Goal: Task Accomplishment & Management: Complete application form

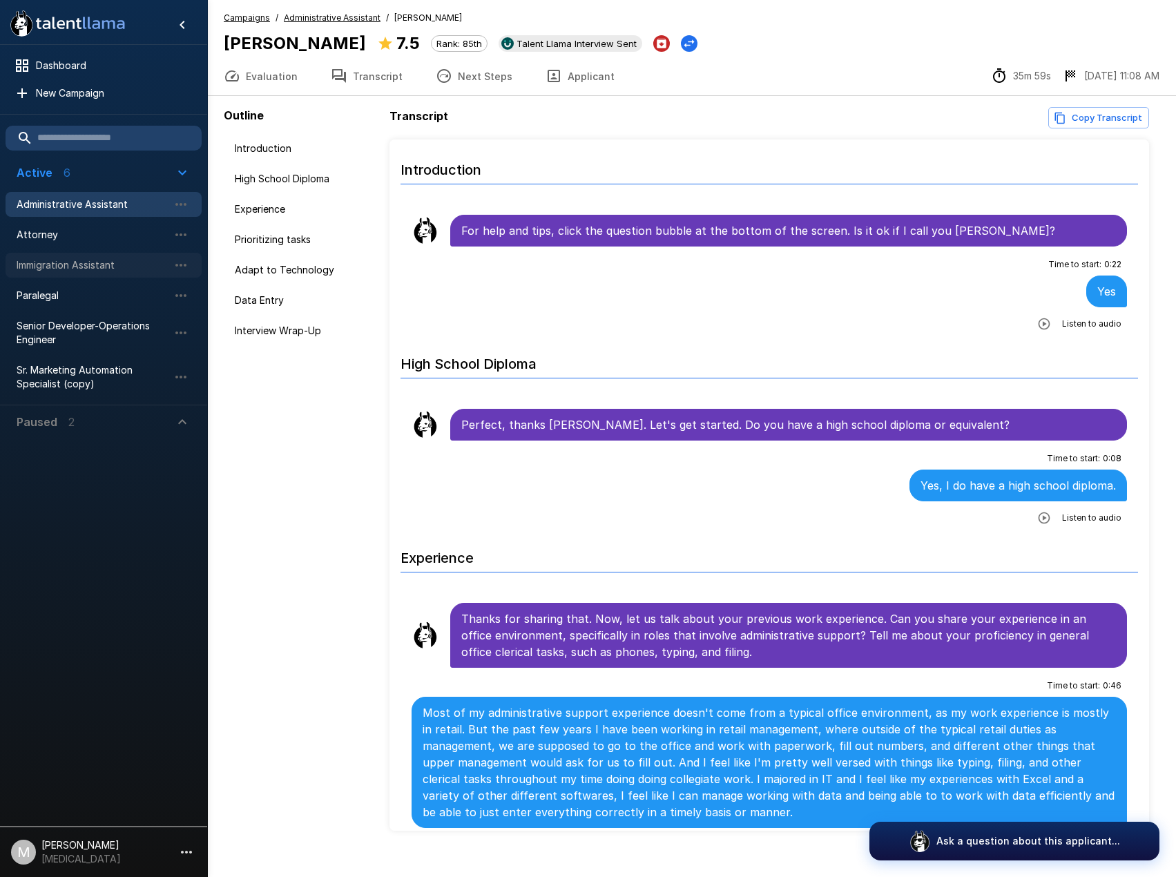
click at [61, 256] on div "Immigration Assistant" at bounding box center [104, 265] width 196 height 25
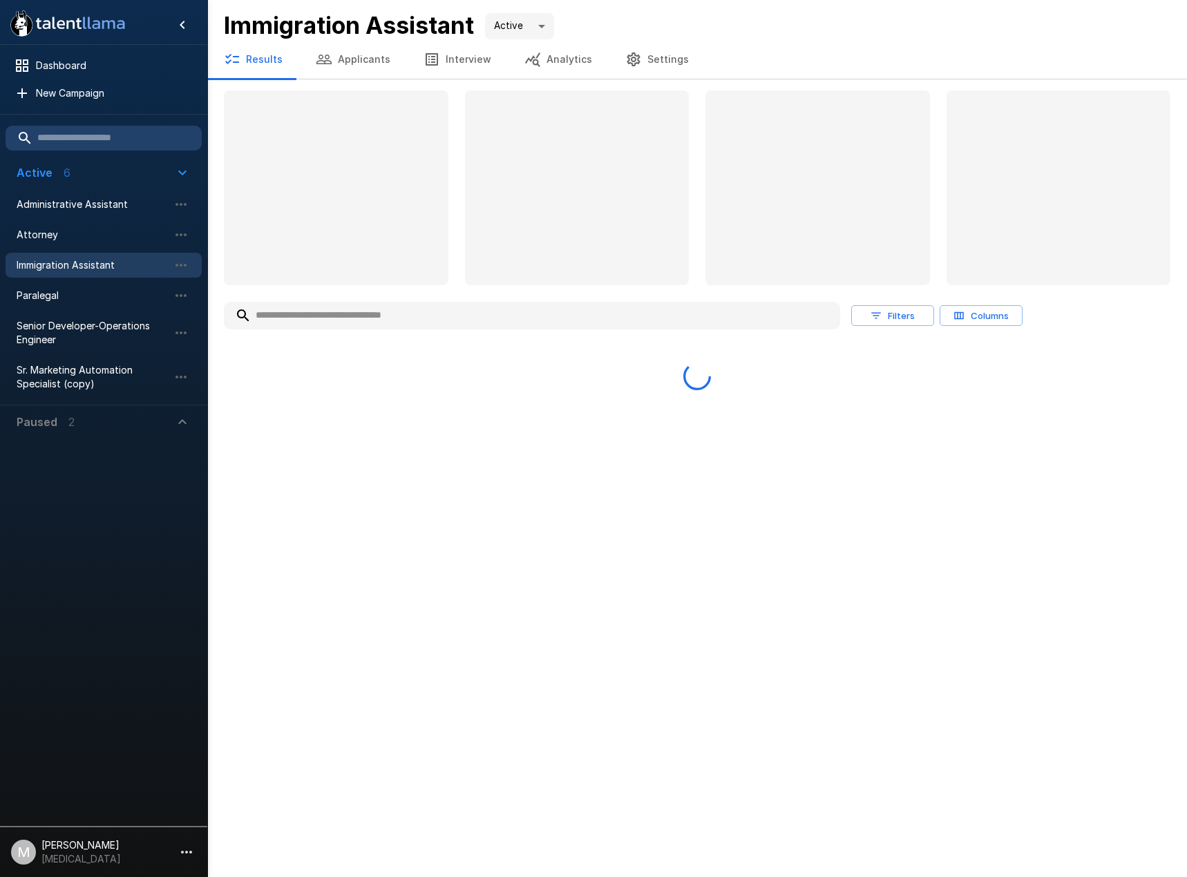
click at [404, 306] on input "text" at bounding box center [532, 315] width 616 height 25
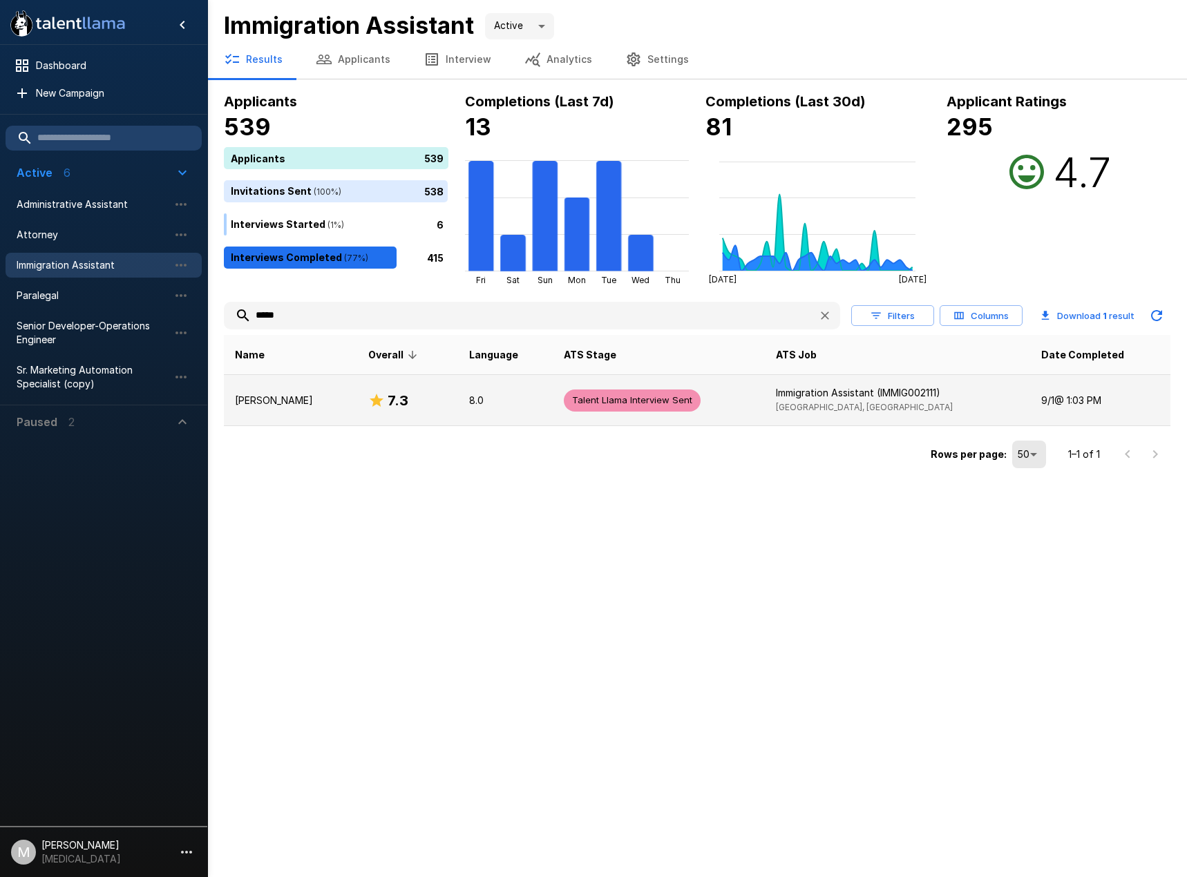
type input "*****"
click at [314, 390] on td "[PERSON_NAME]" at bounding box center [290, 400] width 133 height 51
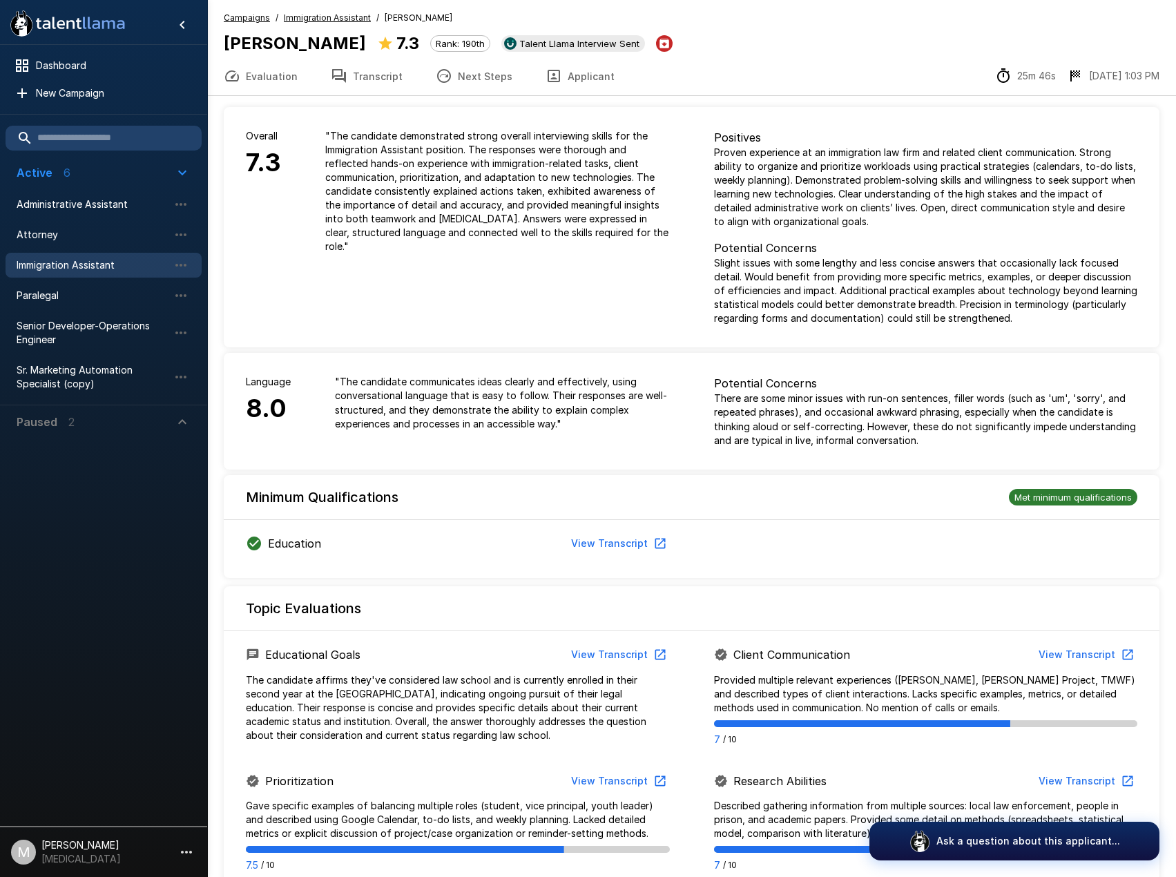
click at [562, 84] on button "Applicant" at bounding box center [580, 76] width 102 height 39
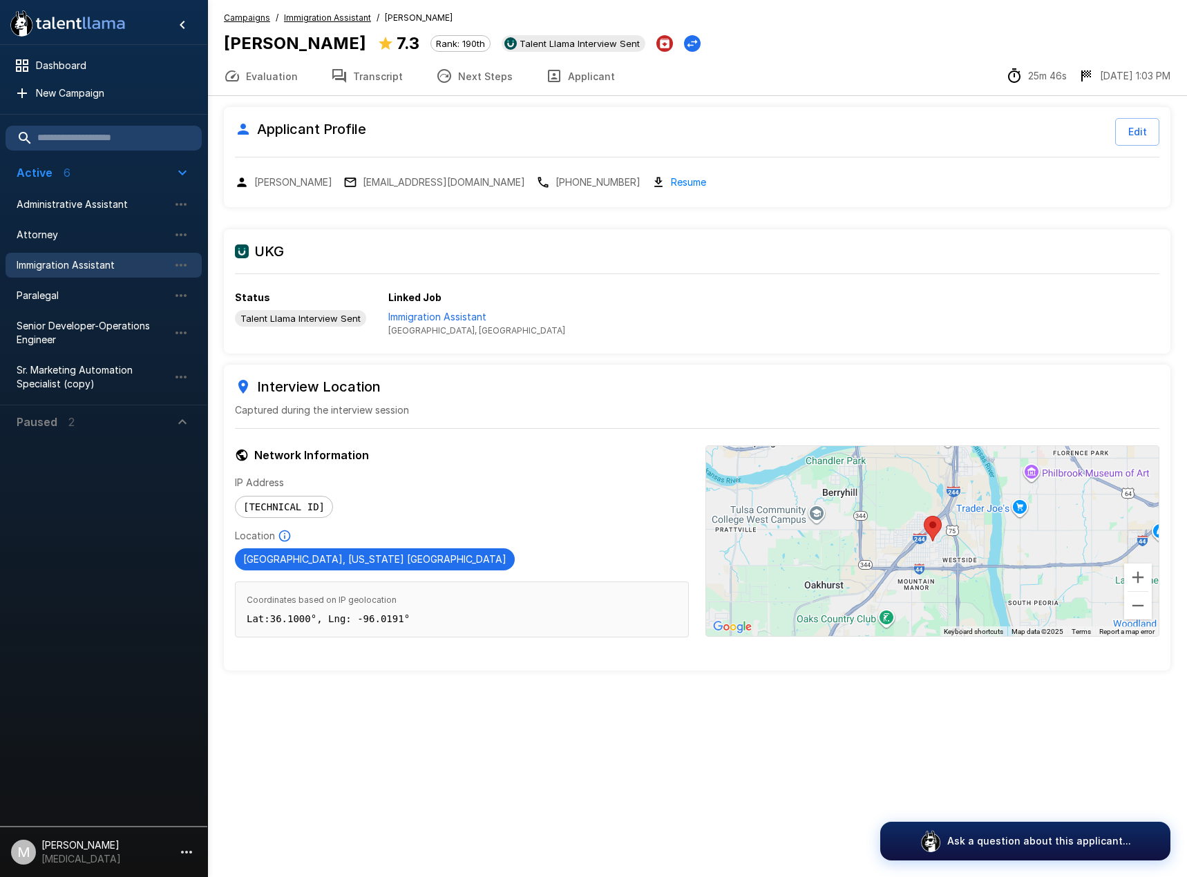
click at [671, 180] on link "Resume" at bounding box center [688, 182] width 35 height 16
click at [671, 186] on link "Resume" at bounding box center [688, 182] width 35 height 16
click at [945, 277] on div "UKG Status Talent Llama Interview Sent Linked Job Immigration Assistant [GEOGRA…" at bounding box center [697, 291] width 946 height 125
click at [367, 75] on button "Transcript" at bounding box center [366, 76] width 105 height 39
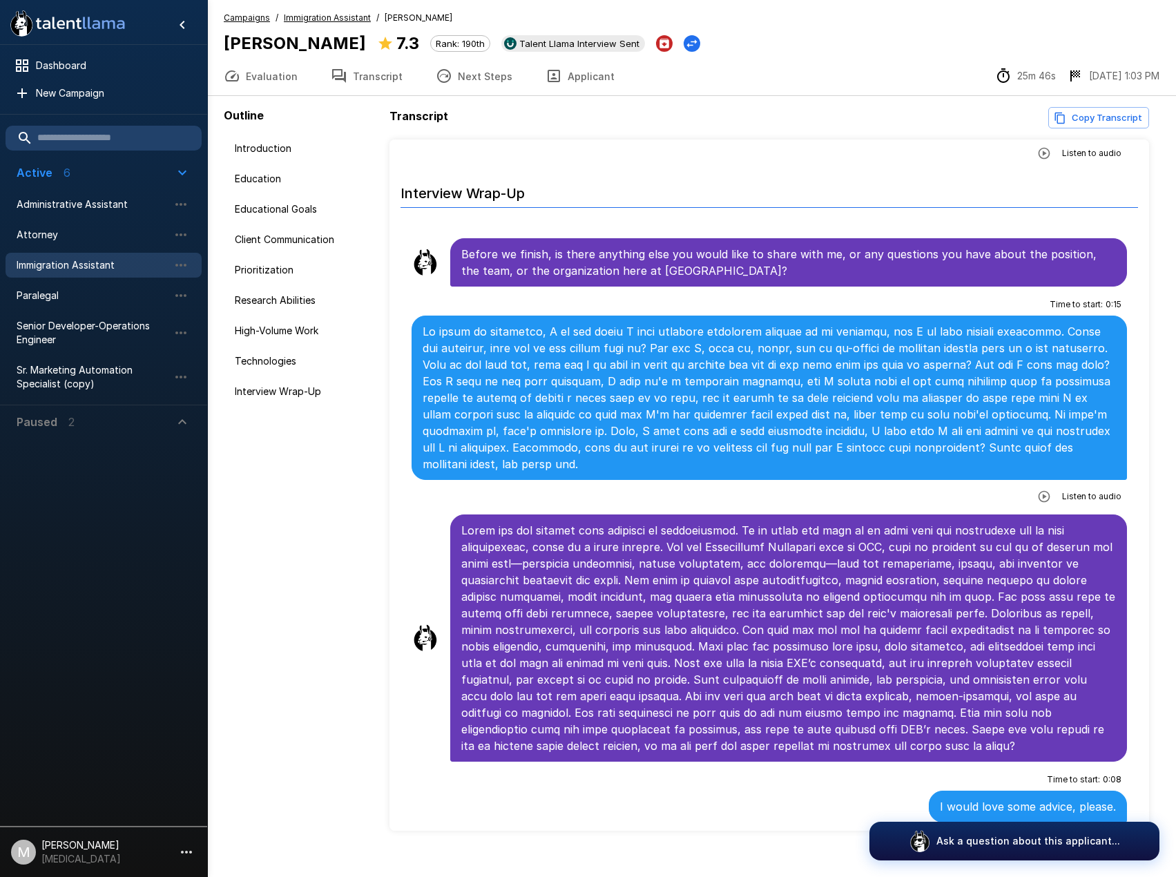
scroll to position [20, 0]
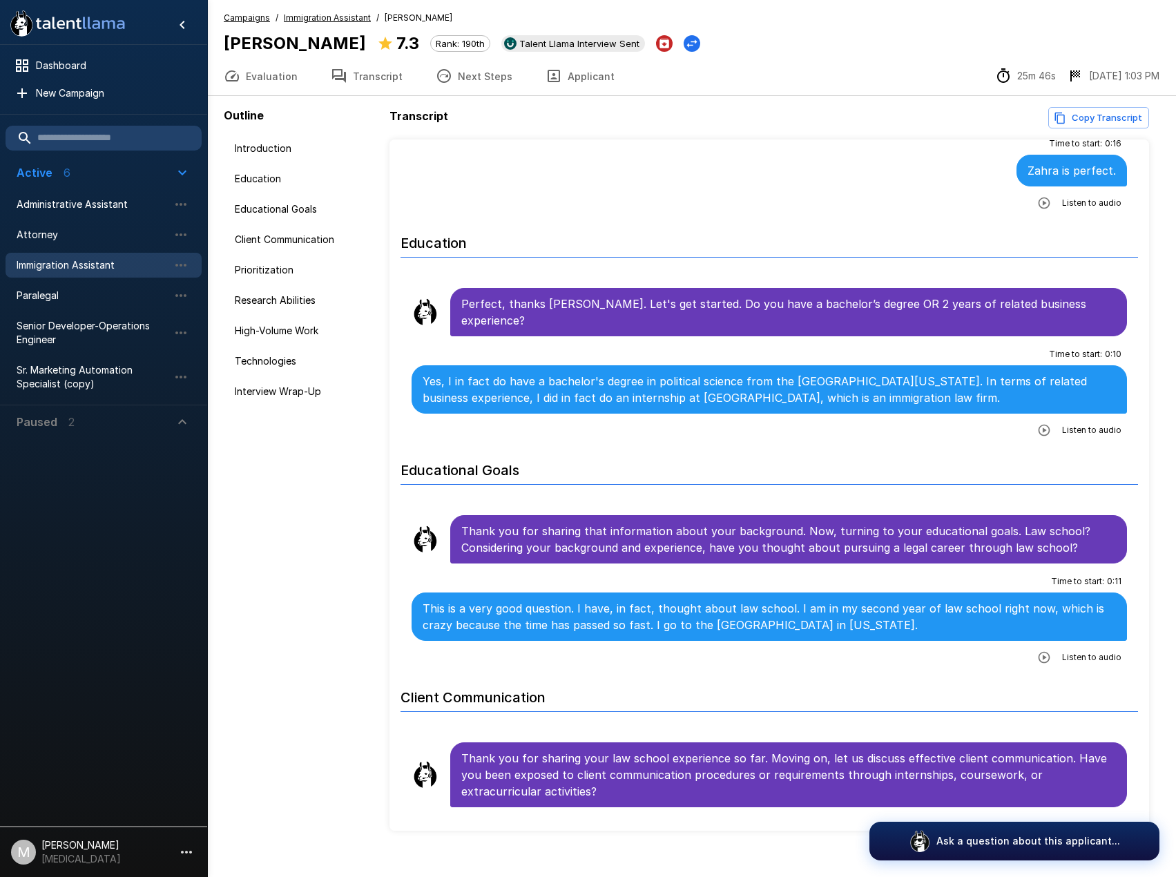
scroll to position [138, 0]
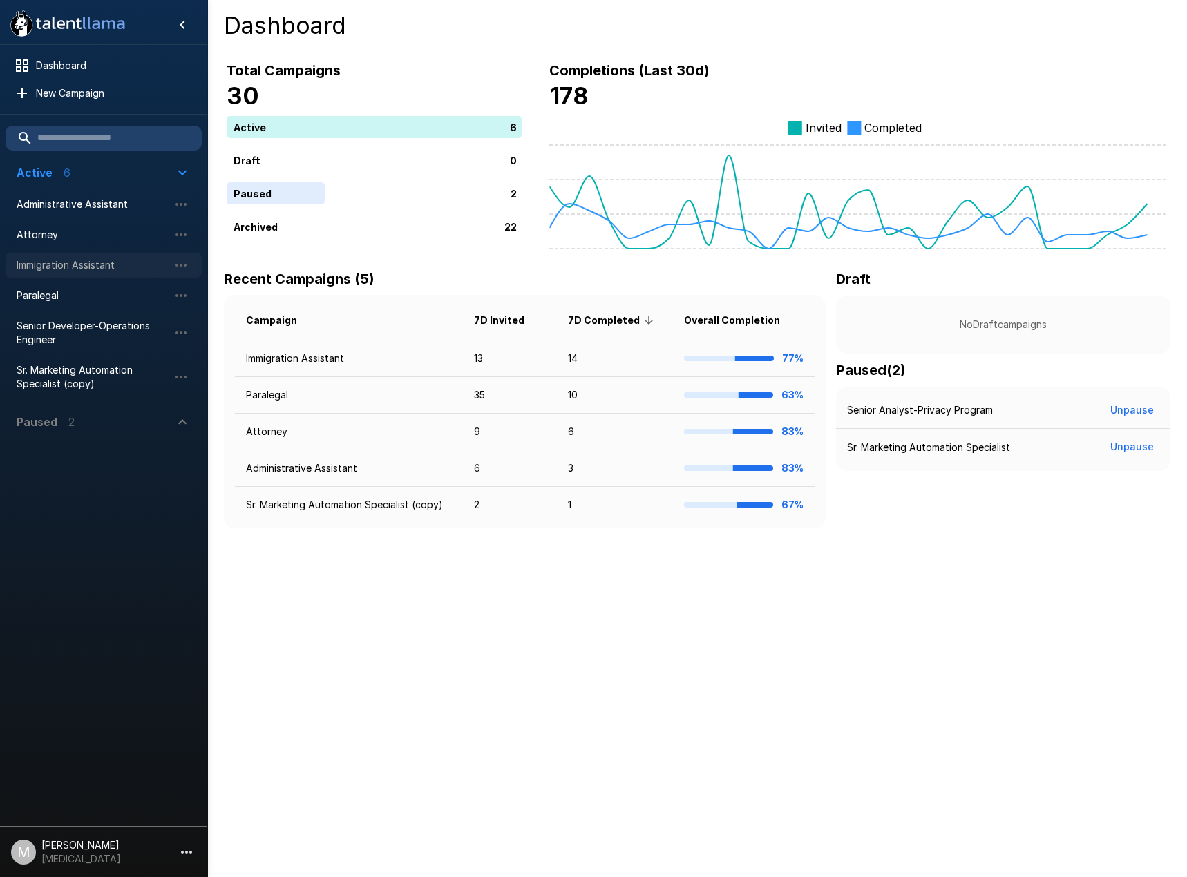
click at [30, 271] on span "Immigration Assistant" at bounding box center [93, 265] width 152 height 14
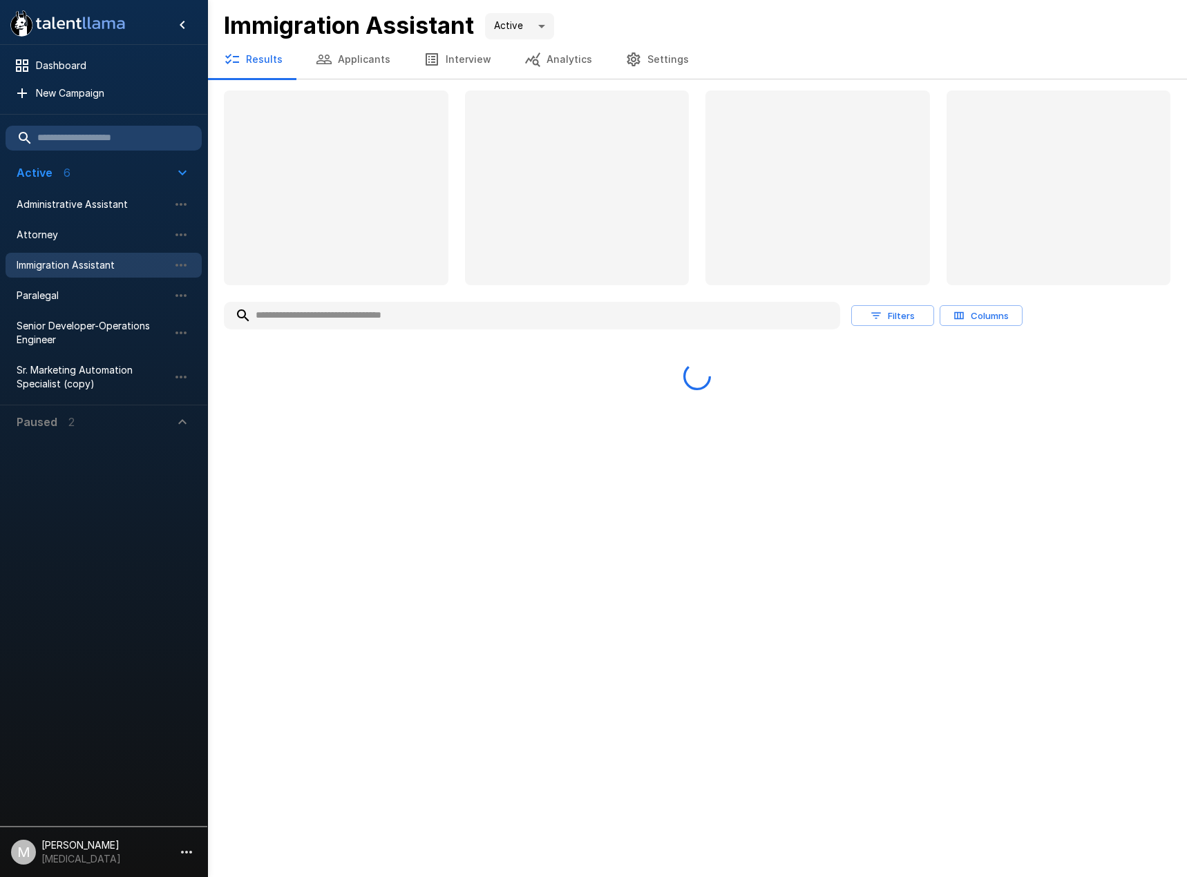
click at [441, 323] on input "text" at bounding box center [532, 315] width 616 height 25
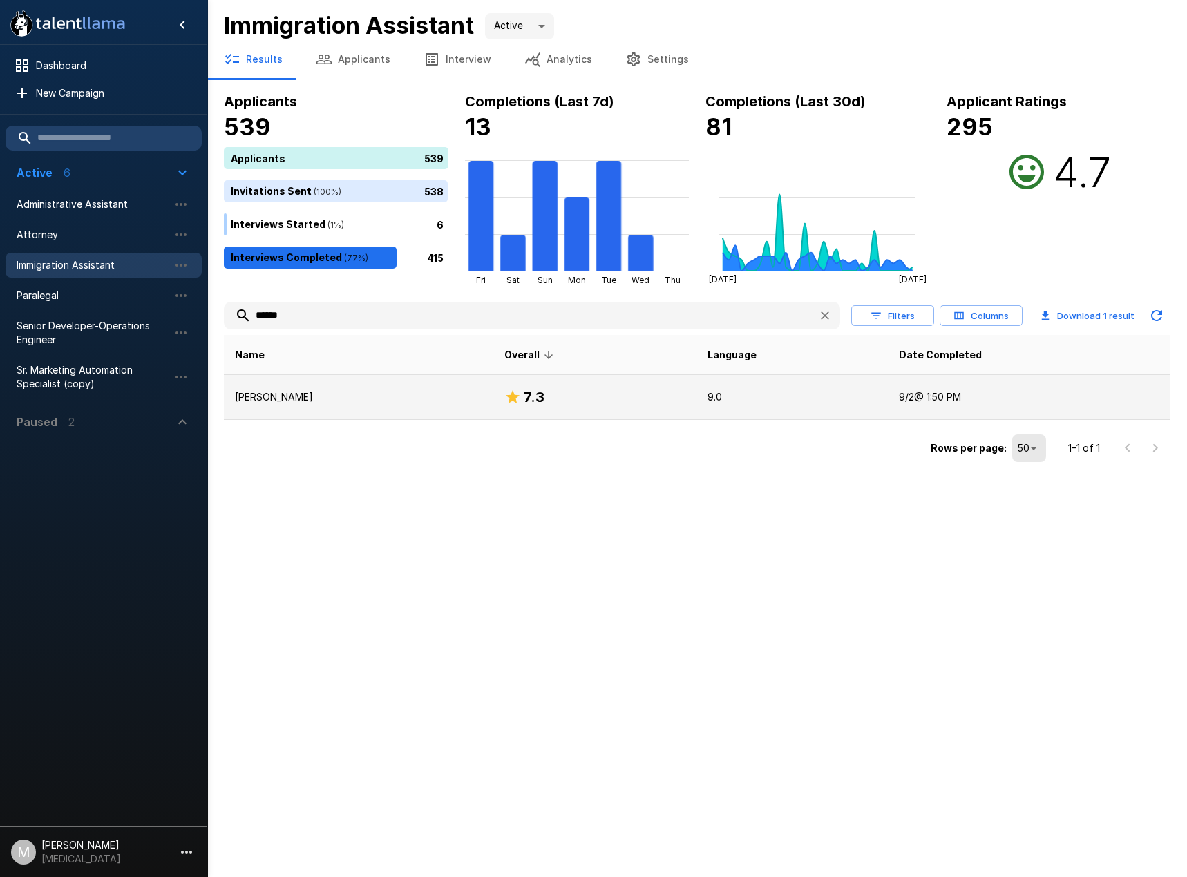
type input "******"
click at [400, 399] on p "Clifford Malloy" at bounding box center [358, 397] width 247 height 14
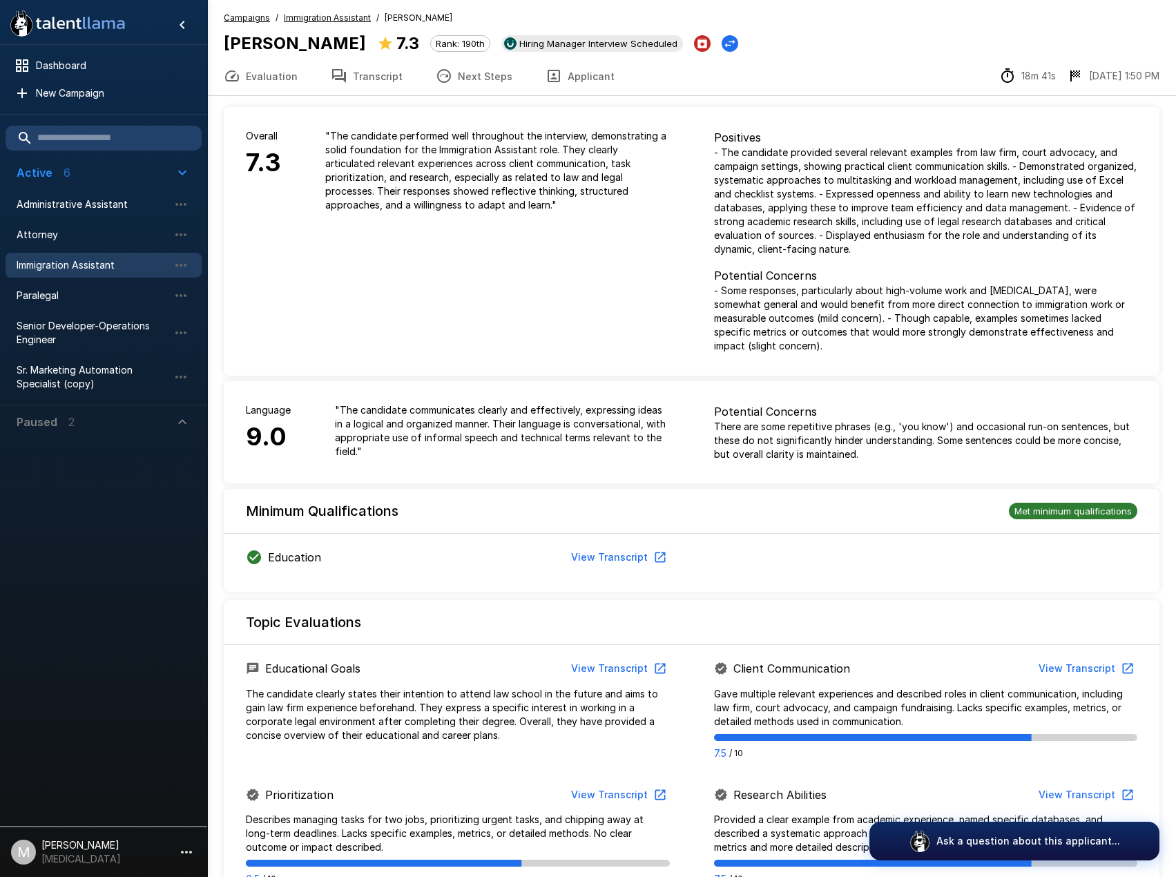
click at [292, 70] on button "Evaluation" at bounding box center [260, 76] width 107 height 39
click at [477, 76] on button "Next Steps" at bounding box center [474, 76] width 110 height 39
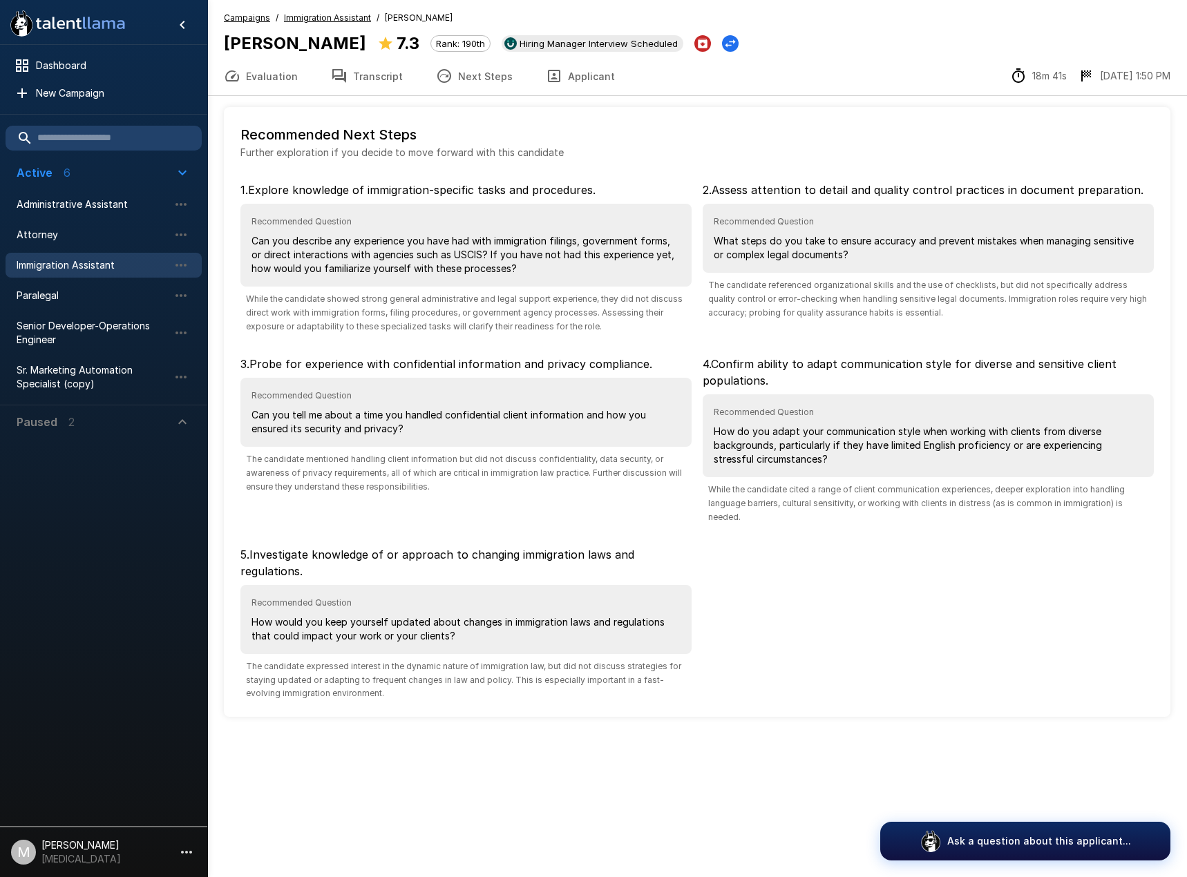
click at [384, 87] on button "Transcript" at bounding box center [366, 76] width 105 height 39
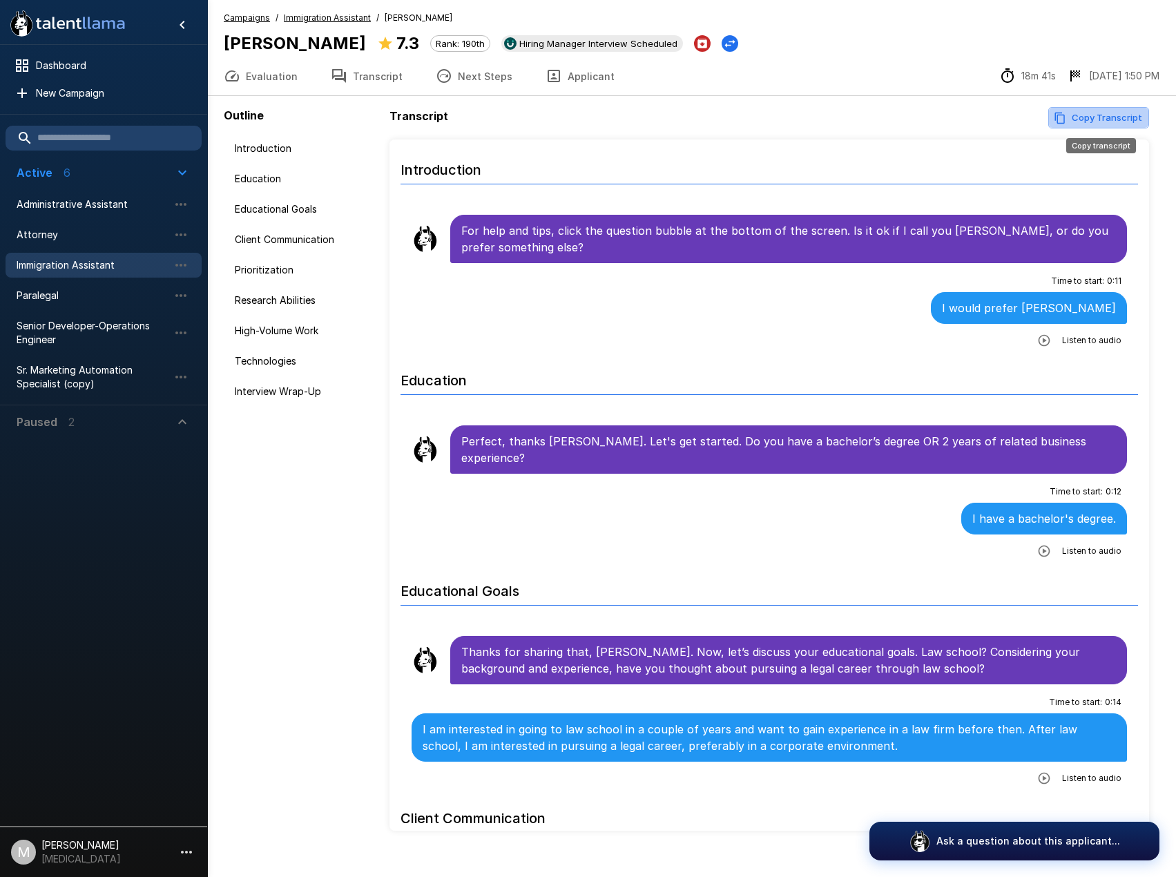
click at [1113, 108] on button "Copy Transcript" at bounding box center [1098, 117] width 101 height 21
click at [115, 195] on div "Administrative Assistant" at bounding box center [104, 204] width 196 height 25
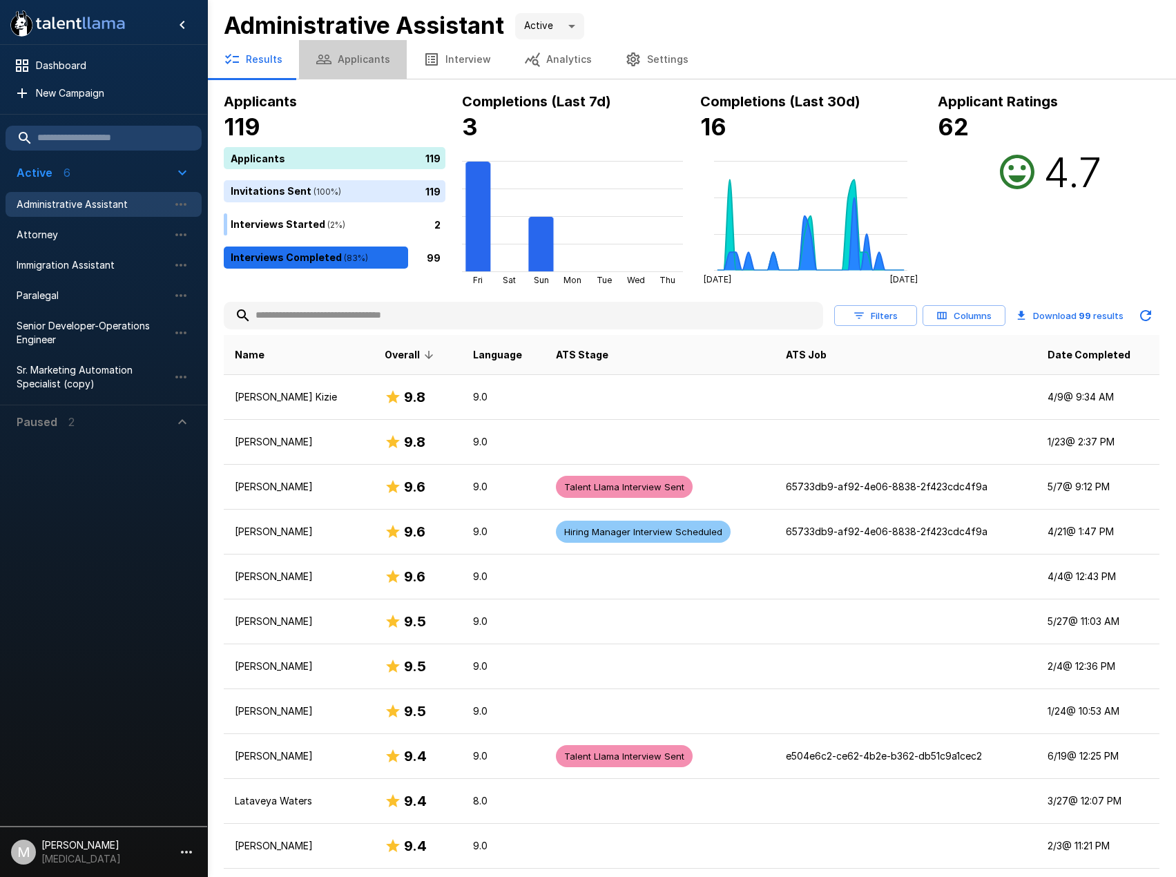
click at [364, 59] on button "Applicants" at bounding box center [353, 59] width 108 height 39
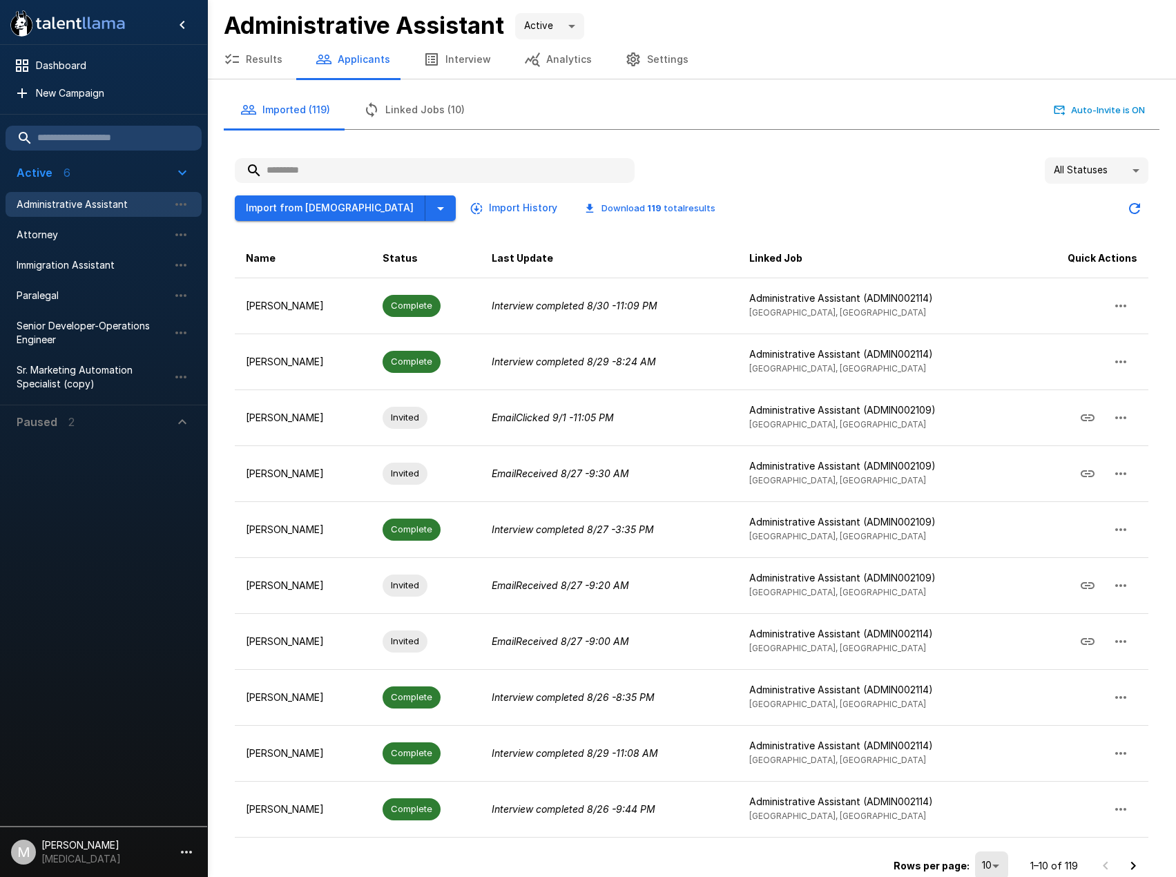
drag, startPoint x: 32, startPoint y: 637, endPoint x: 37, endPoint y: 600, distance: 37.6
click at [32, 636] on div at bounding box center [103, 630] width 207 height 382
click at [62, 300] on span "Paralegal" at bounding box center [93, 296] width 152 height 14
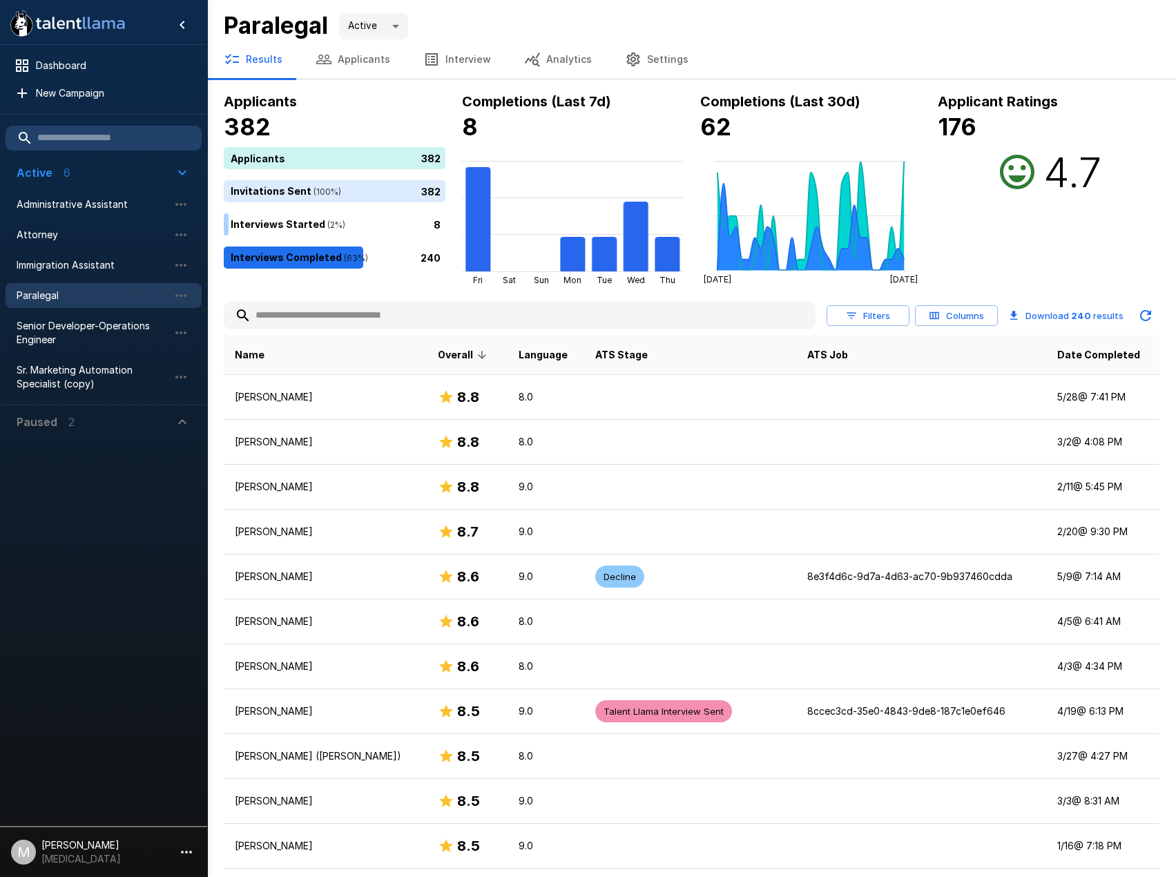
click at [358, 53] on button "Applicants" at bounding box center [353, 59] width 108 height 39
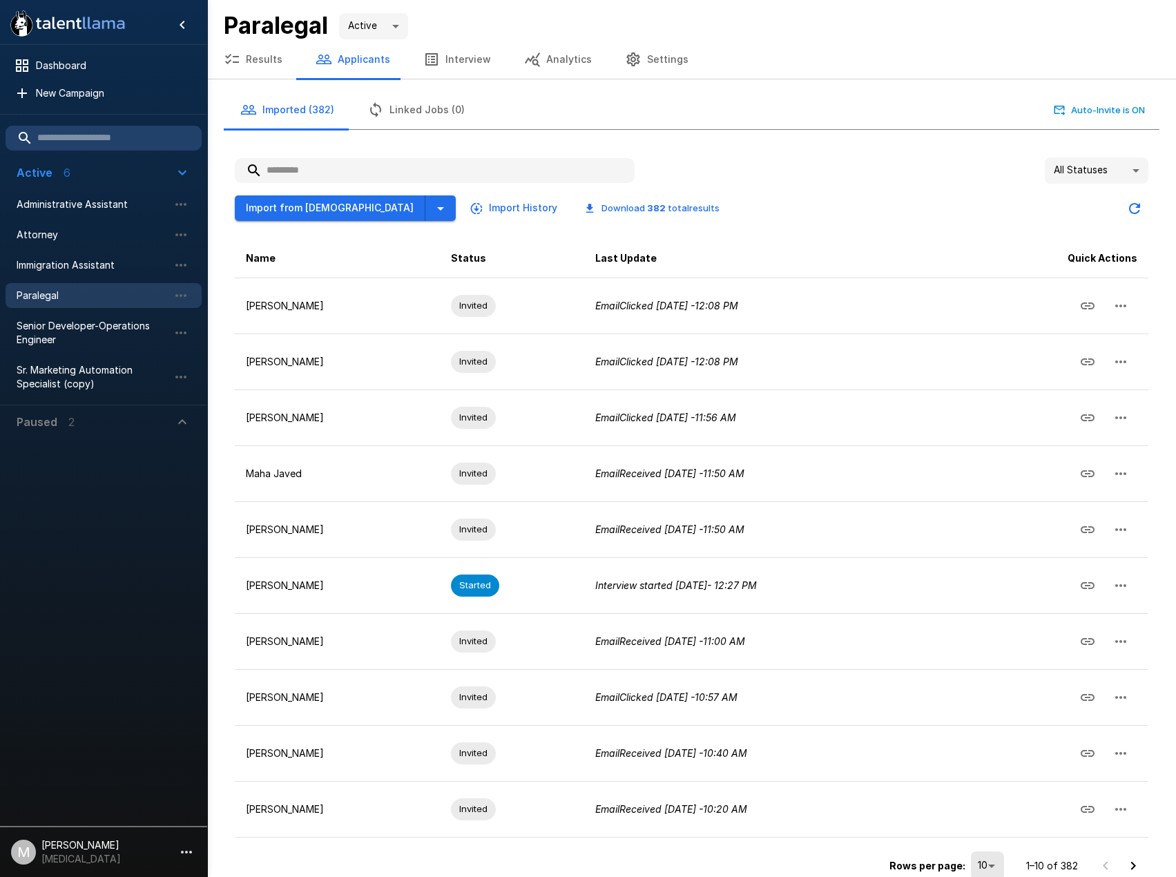
click at [352, 163] on input "text" at bounding box center [435, 170] width 400 height 25
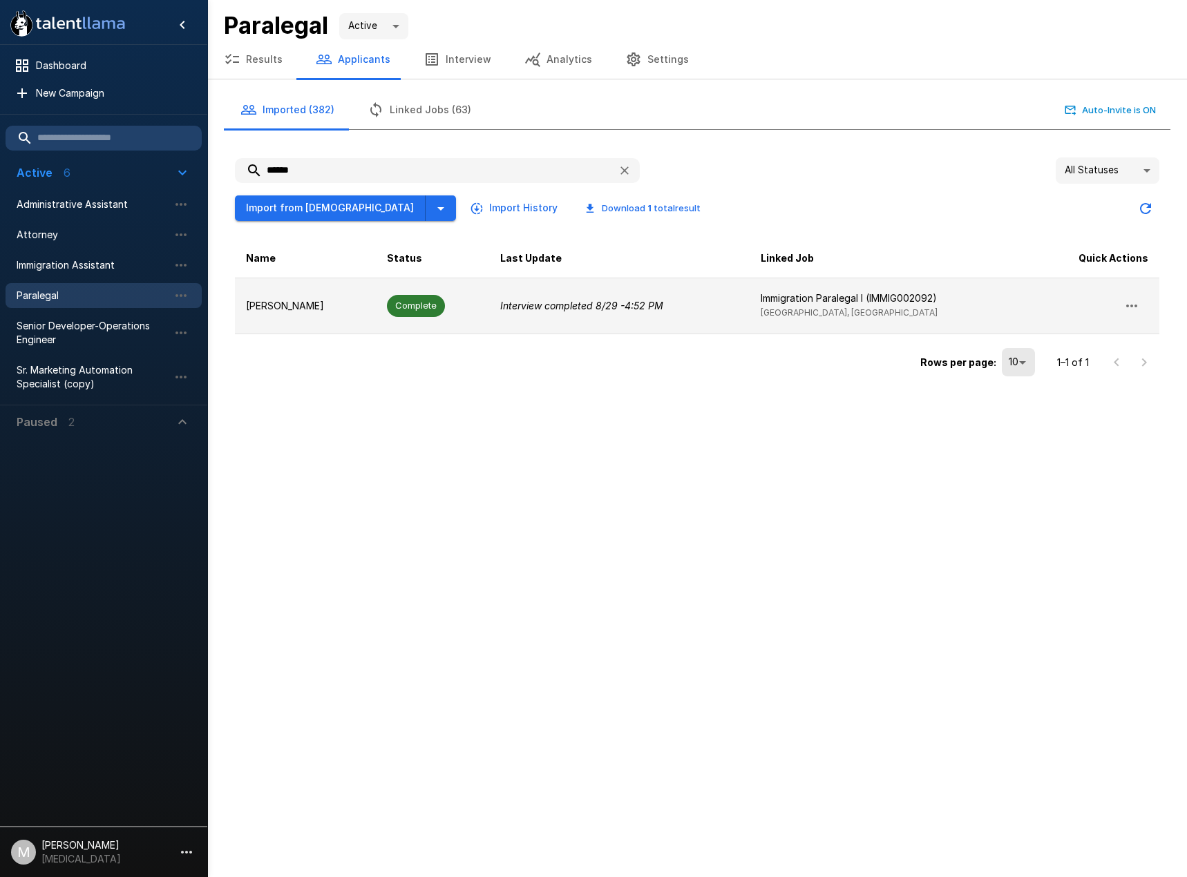
type input "******"
click at [423, 317] on td "Complete" at bounding box center [432, 306] width 113 height 56
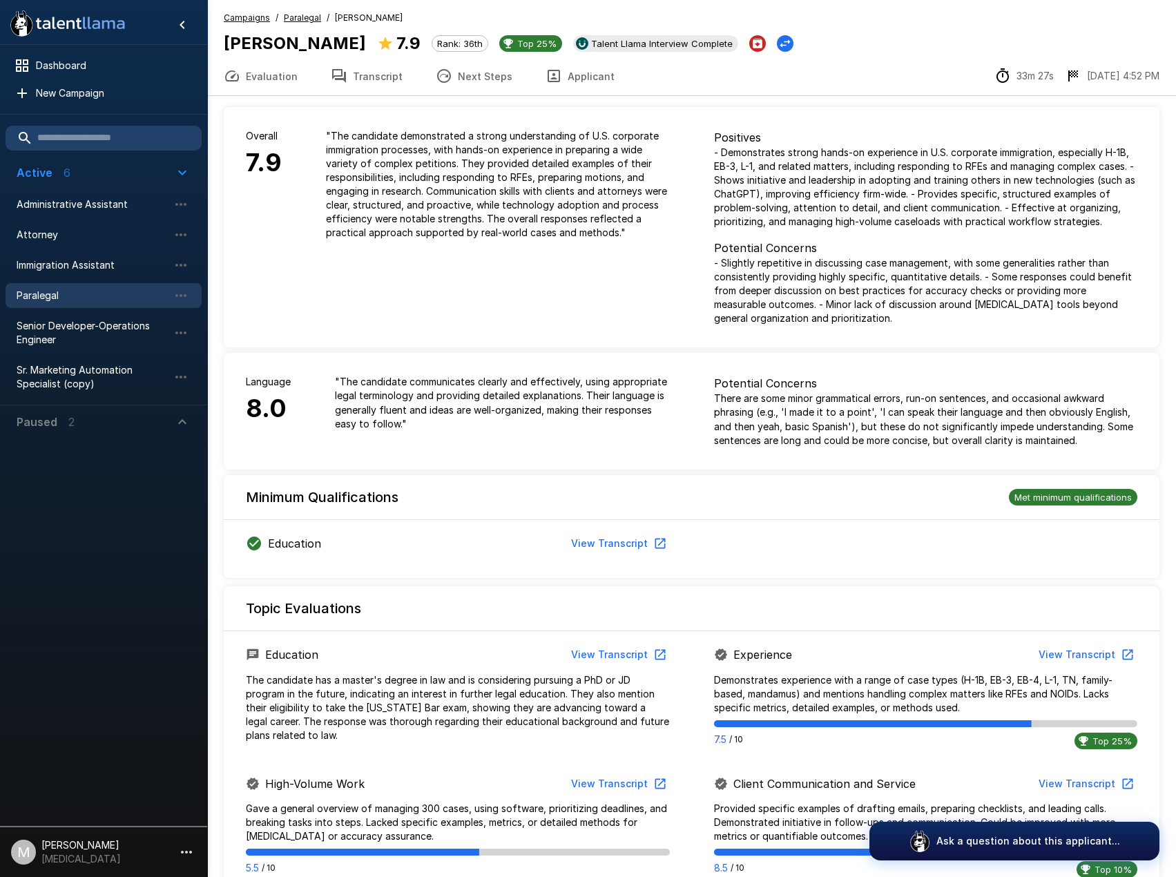
click at [370, 70] on button "Transcript" at bounding box center [366, 76] width 105 height 39
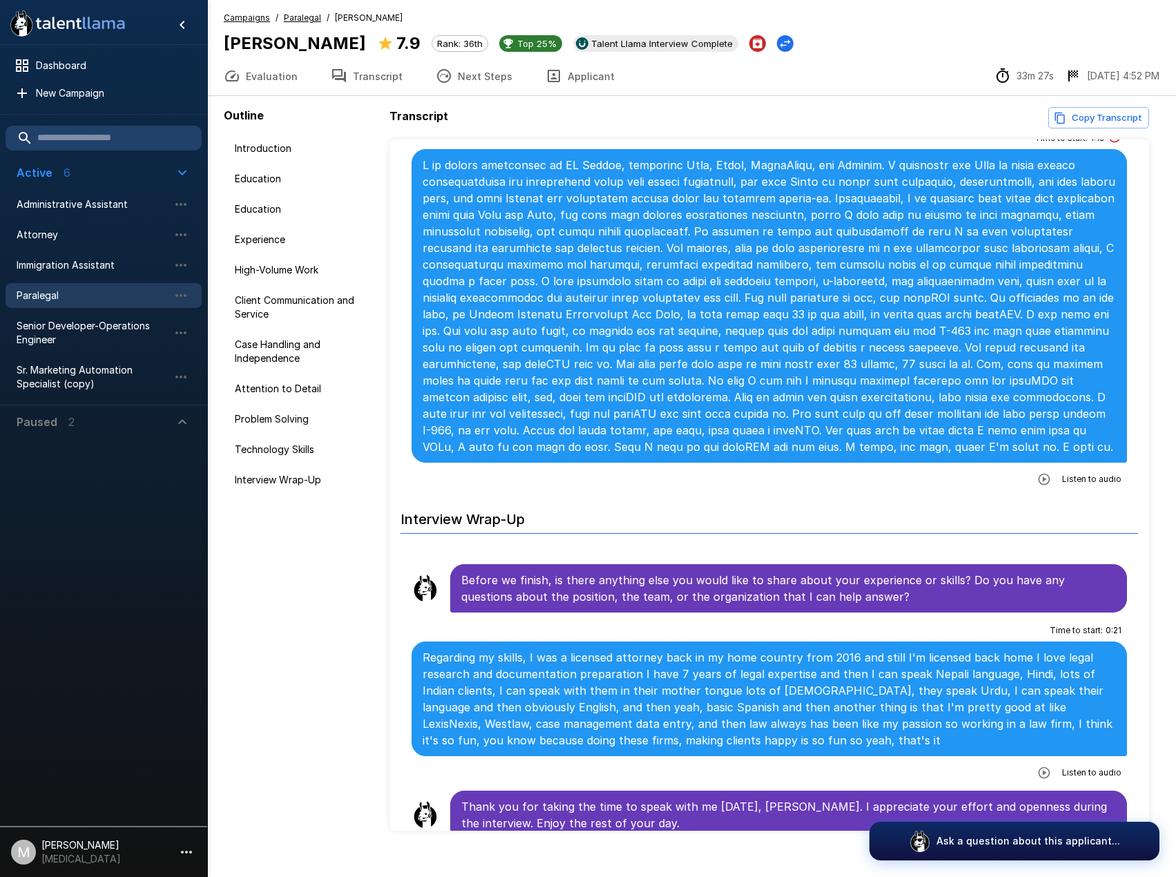
scroll to position [20, 0]
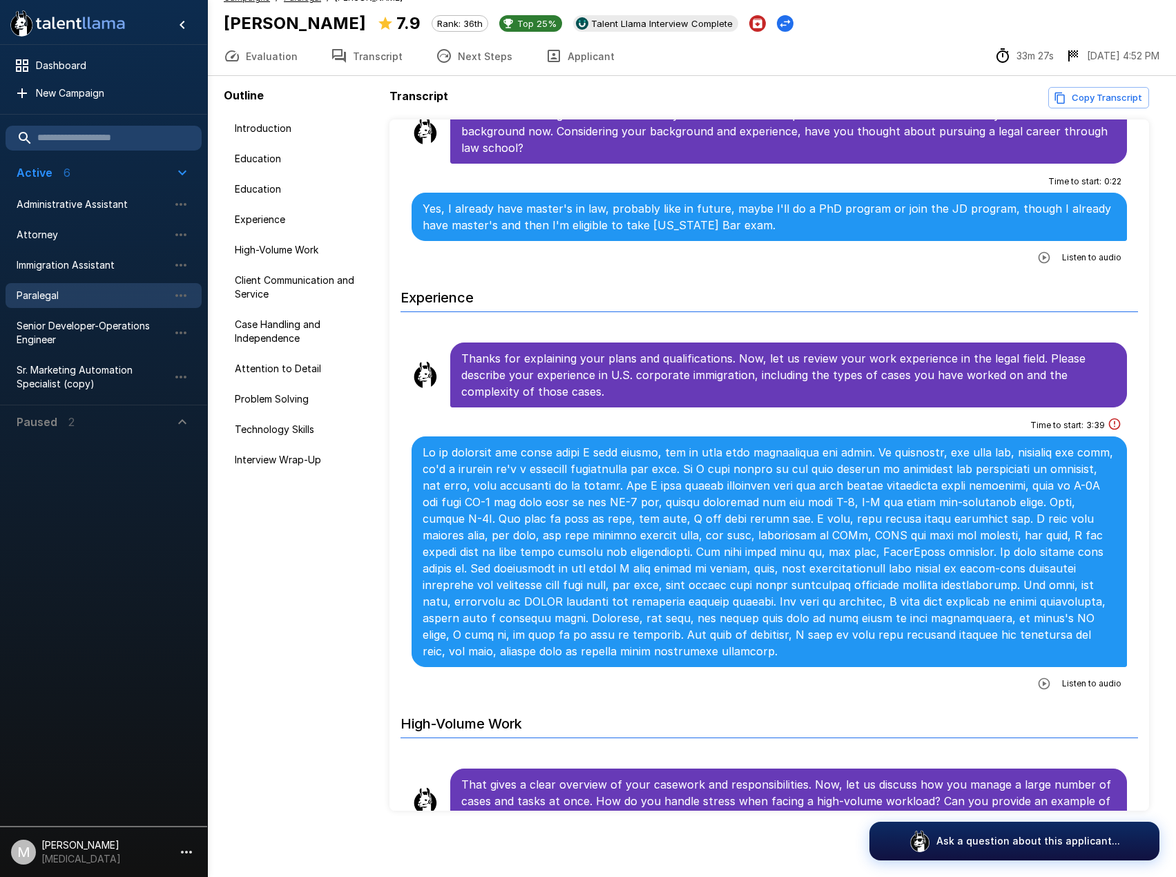
scroll to position [530, 0]
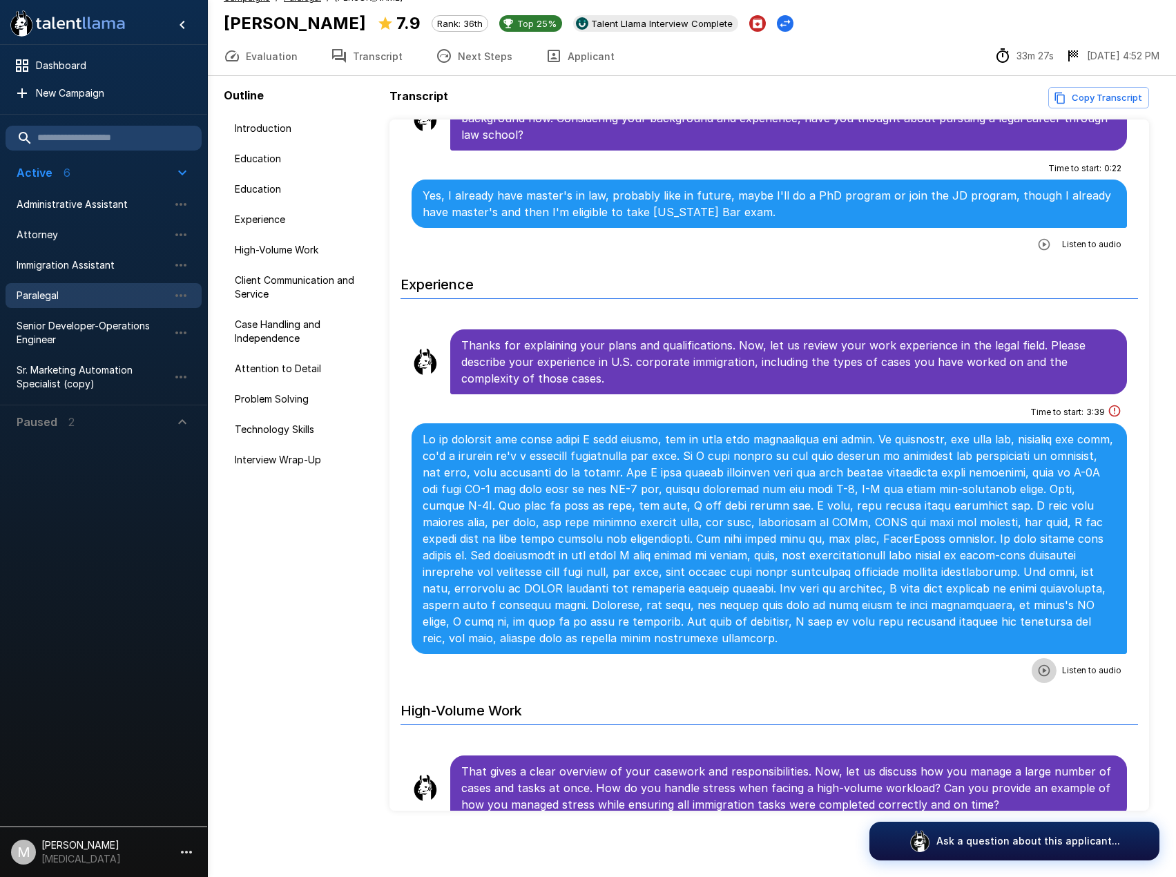
click at [1040, 675] on icon "button" at bounding box center [1044, 671] width 14 height 14
click at [265, 54] on button "Evaluation" at bounding box center [260, 56] width 107 height 39
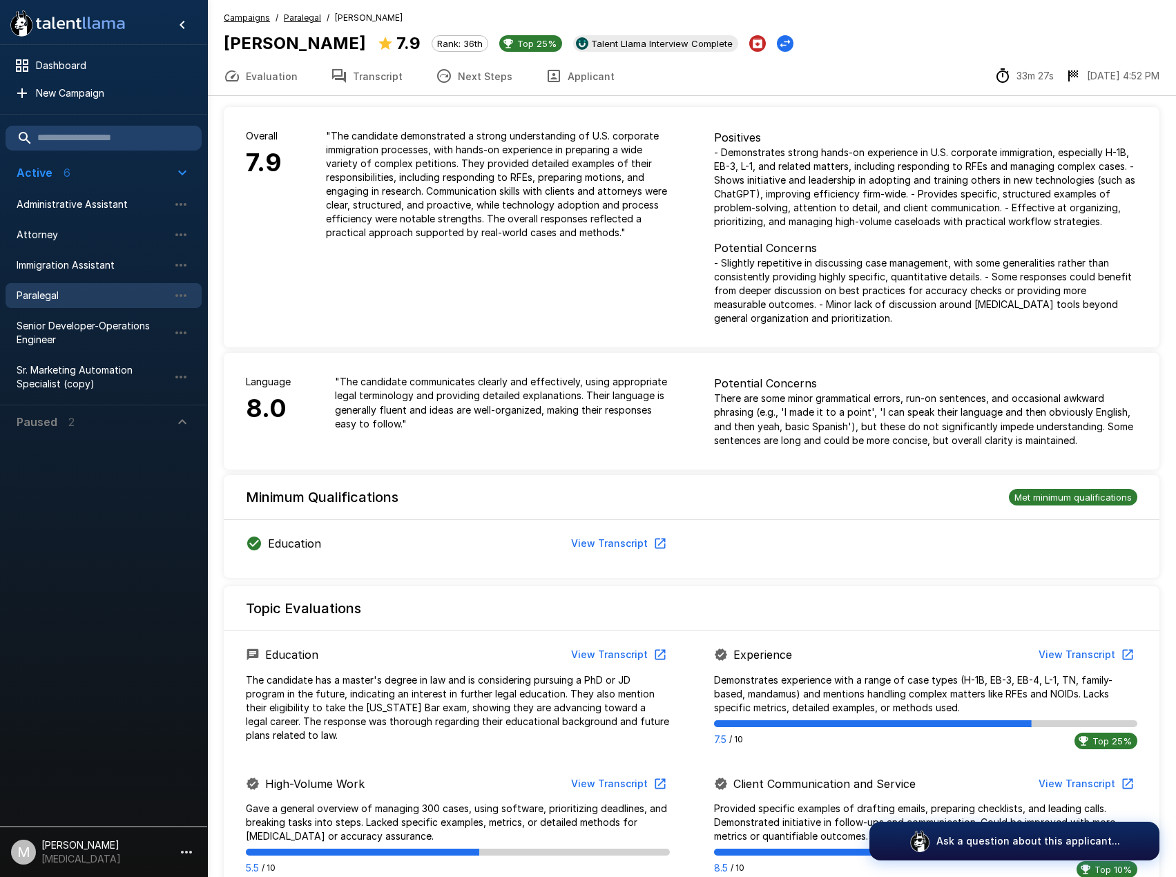
click at [387, 75] on button "Transcript" at bounding box center [366, 76] width 105 height 39
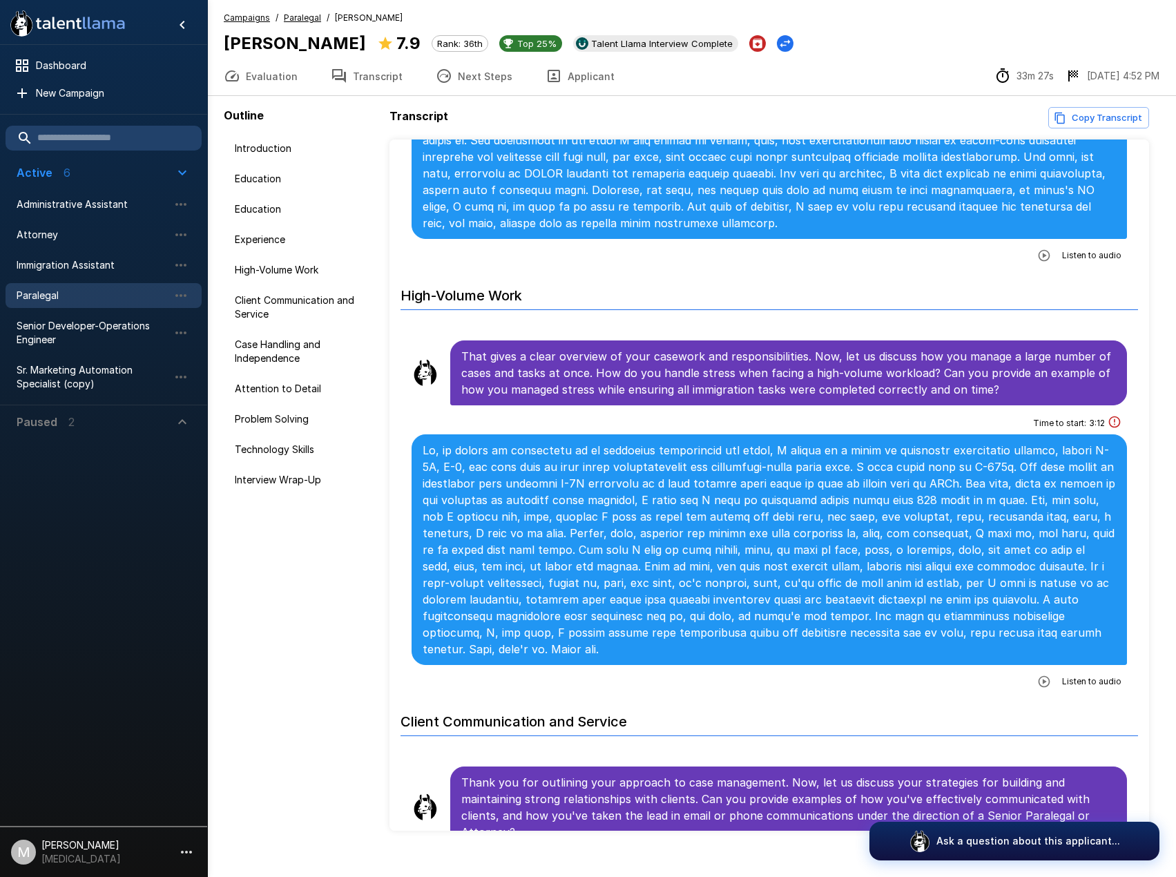
scroll to position [967, 0]
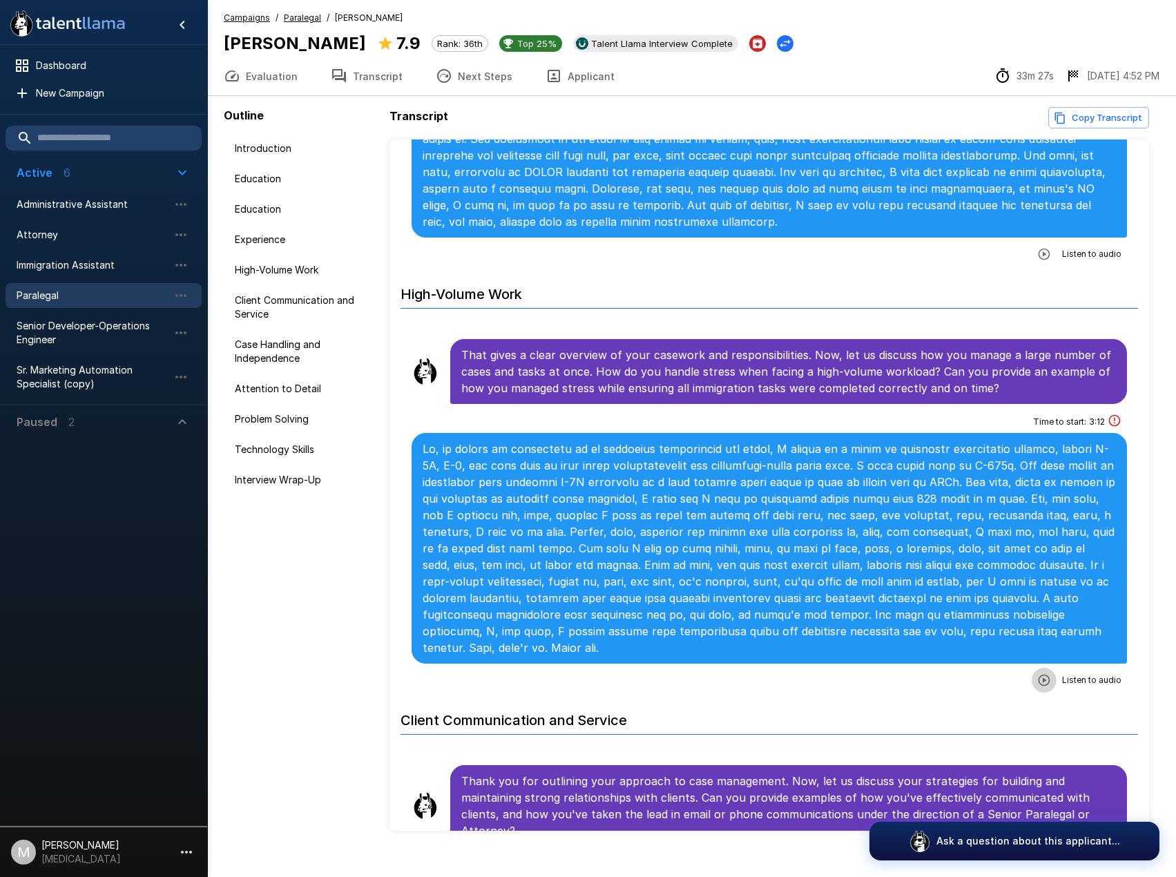
click at [1037, 683] on icon "button" at bounding box center [1044, 680] width 14 height 14
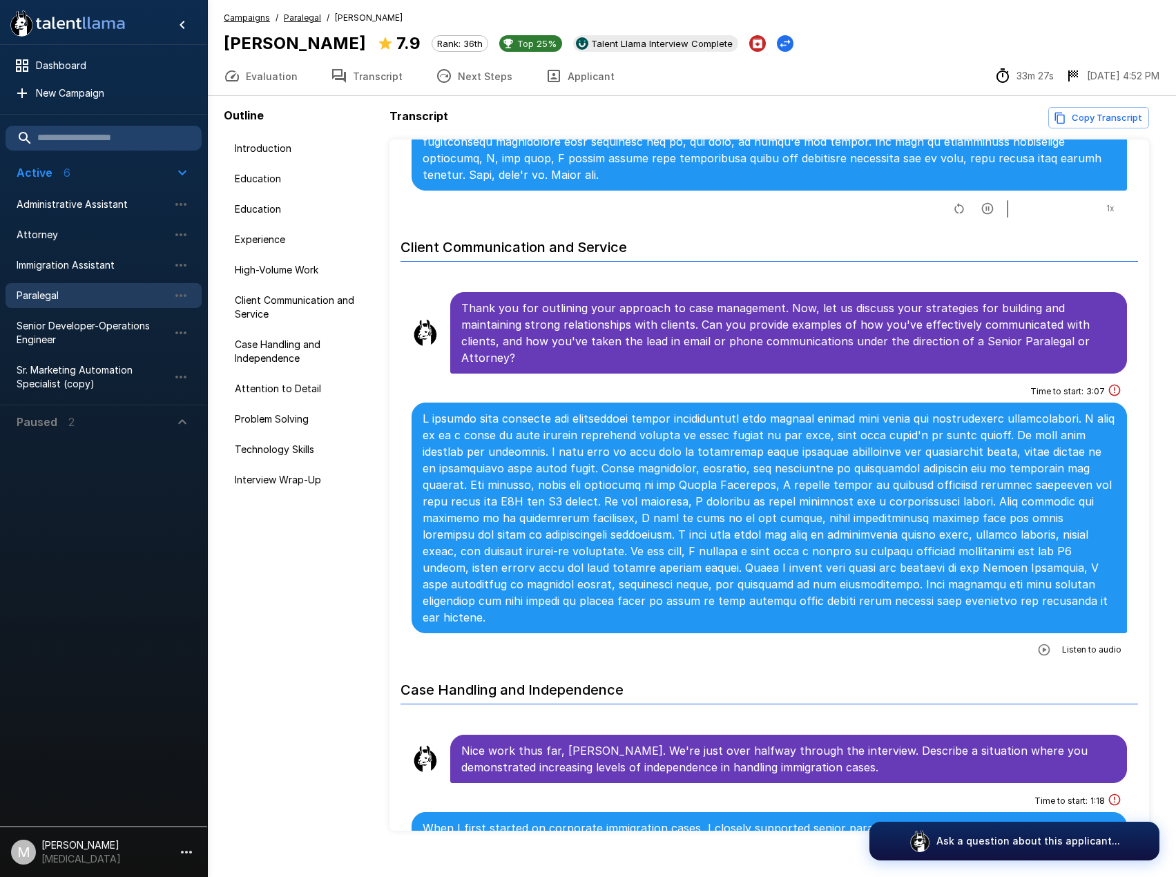
scroll to position [1519, 0]
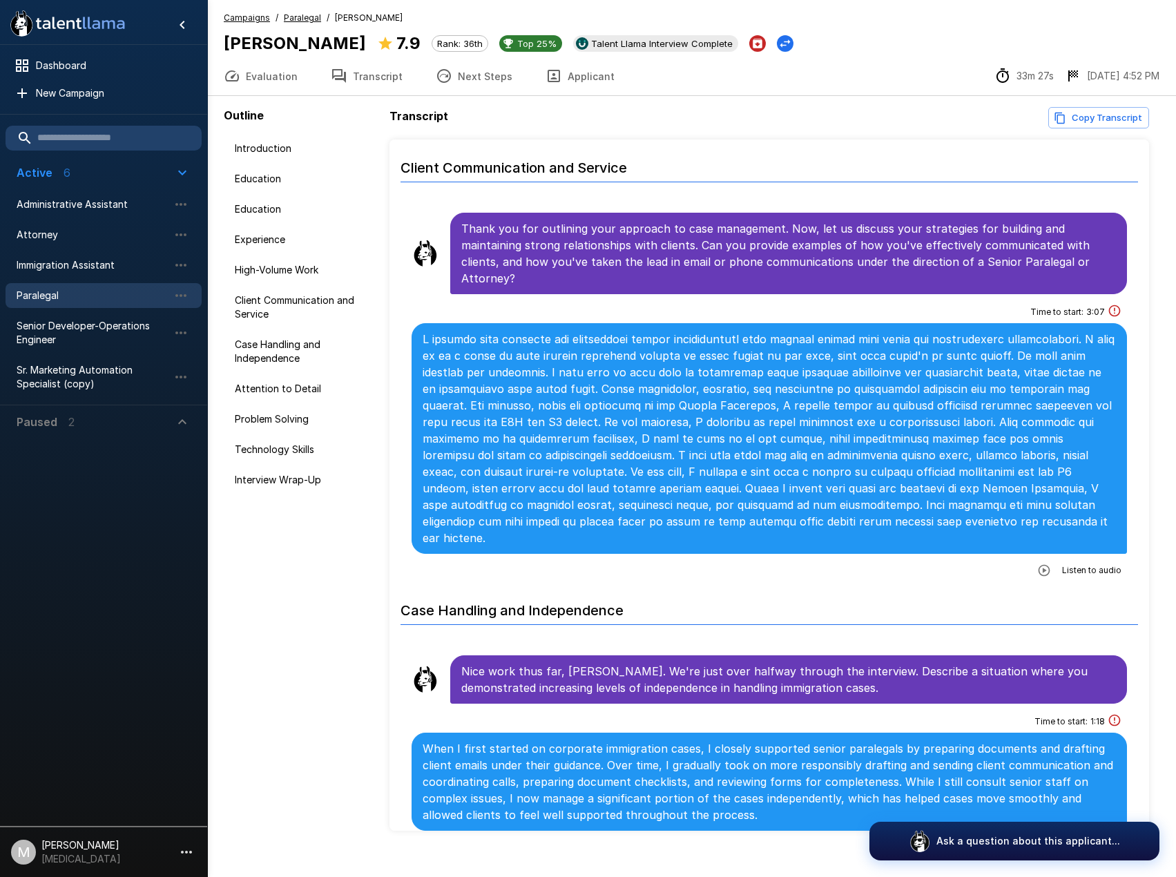
click at [1042, 565] on icon "button" at bounding box center [1045, 571] width 12 height 12
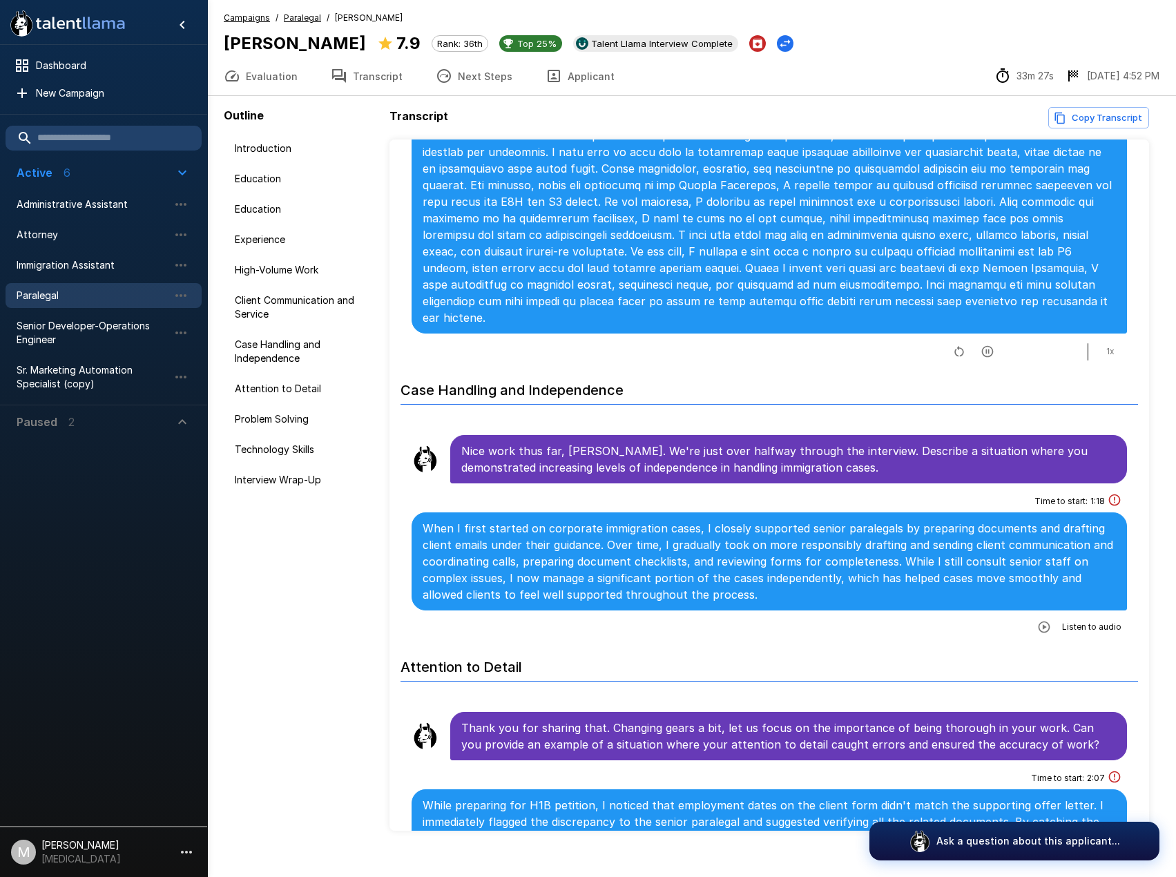
scroll to position [1796, 0]
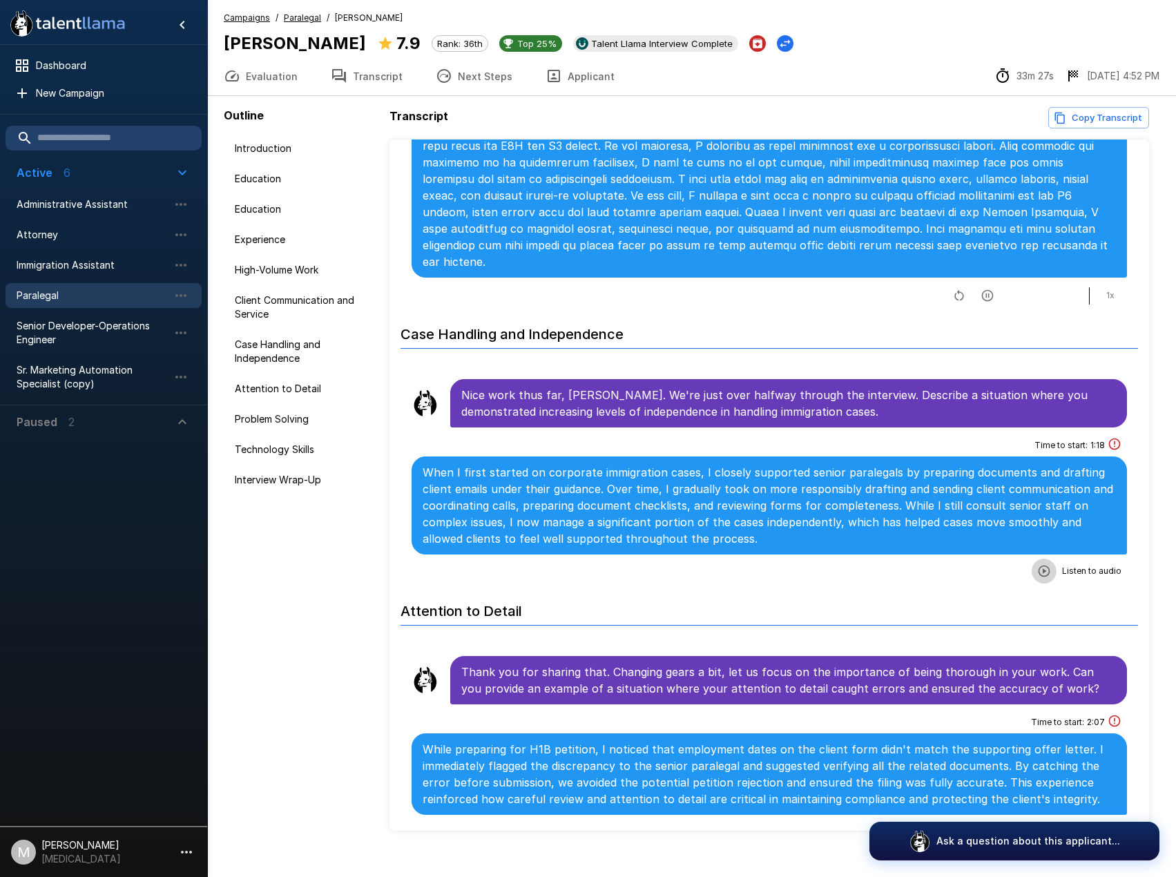
click at [1044, 559] on button "button" at bounding box center [1044, 571] width 25 height 25
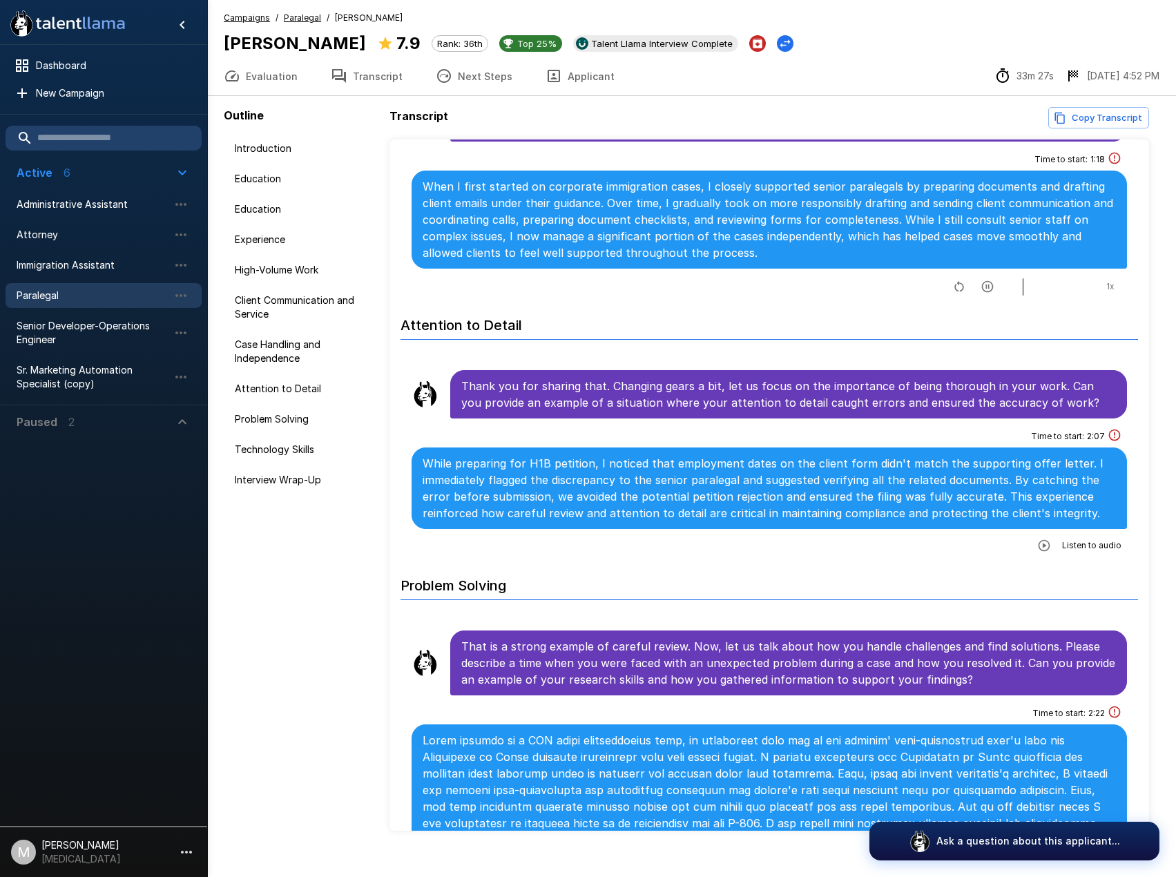
scroll to position [2141, 0]
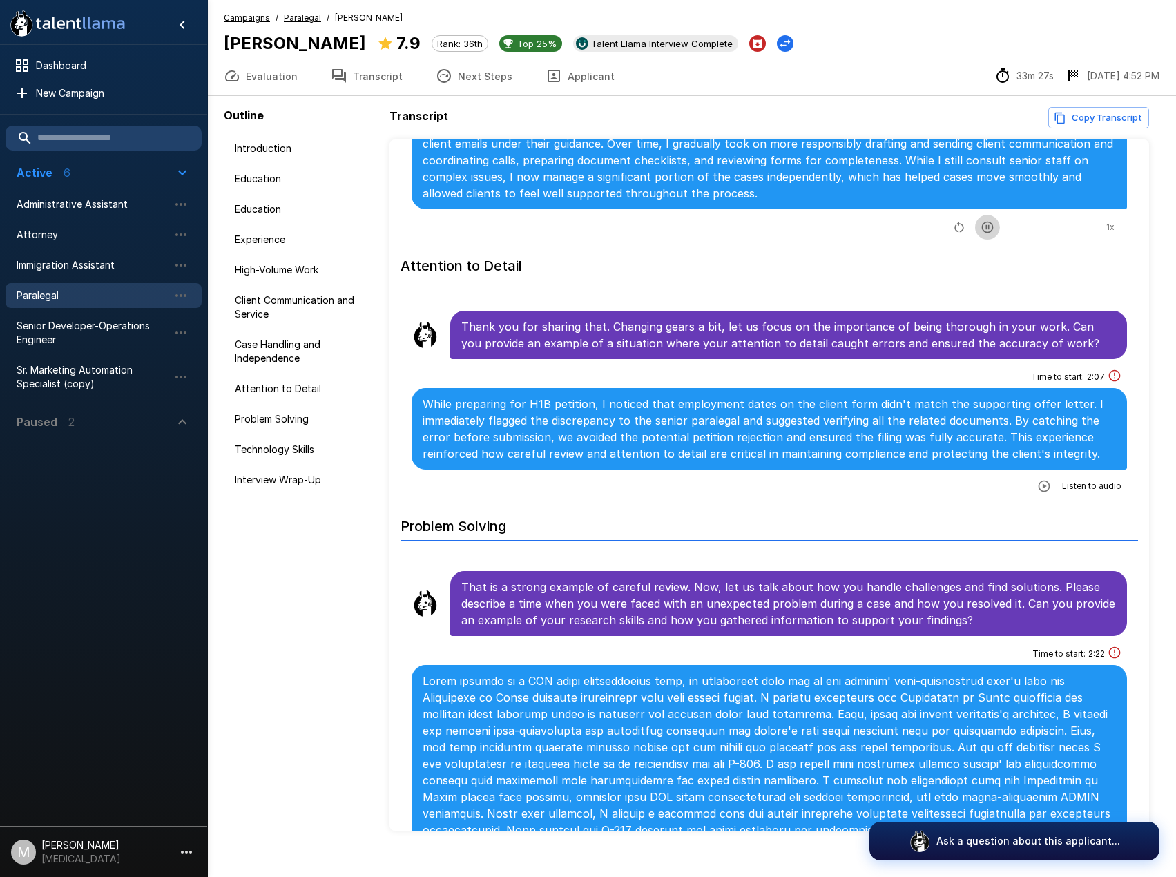
click at [981, 220] on icon "button" at bounding box center [988, 227] width 14 height 14
click at [1039, 481] on icon "button" at bounding box center [1045, 487] width 12 height 12
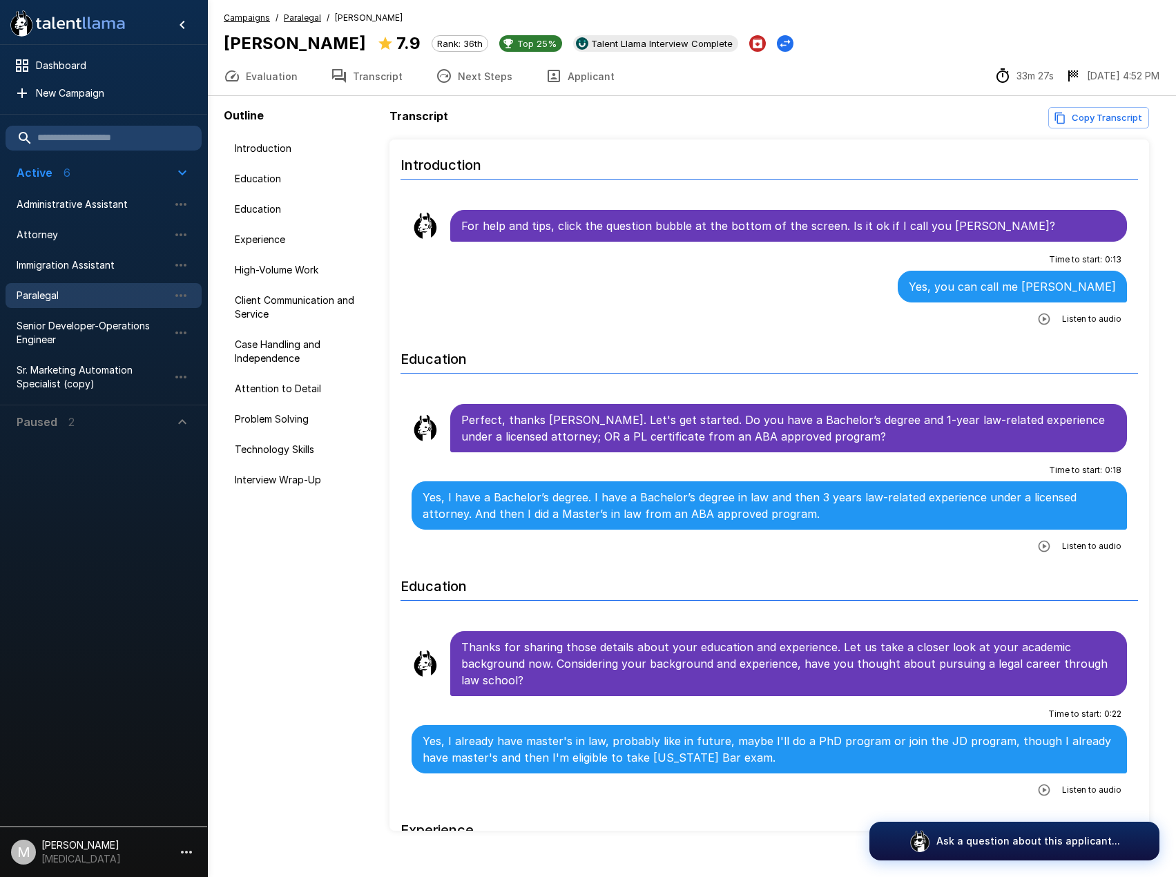
scroll to position [0, 0]
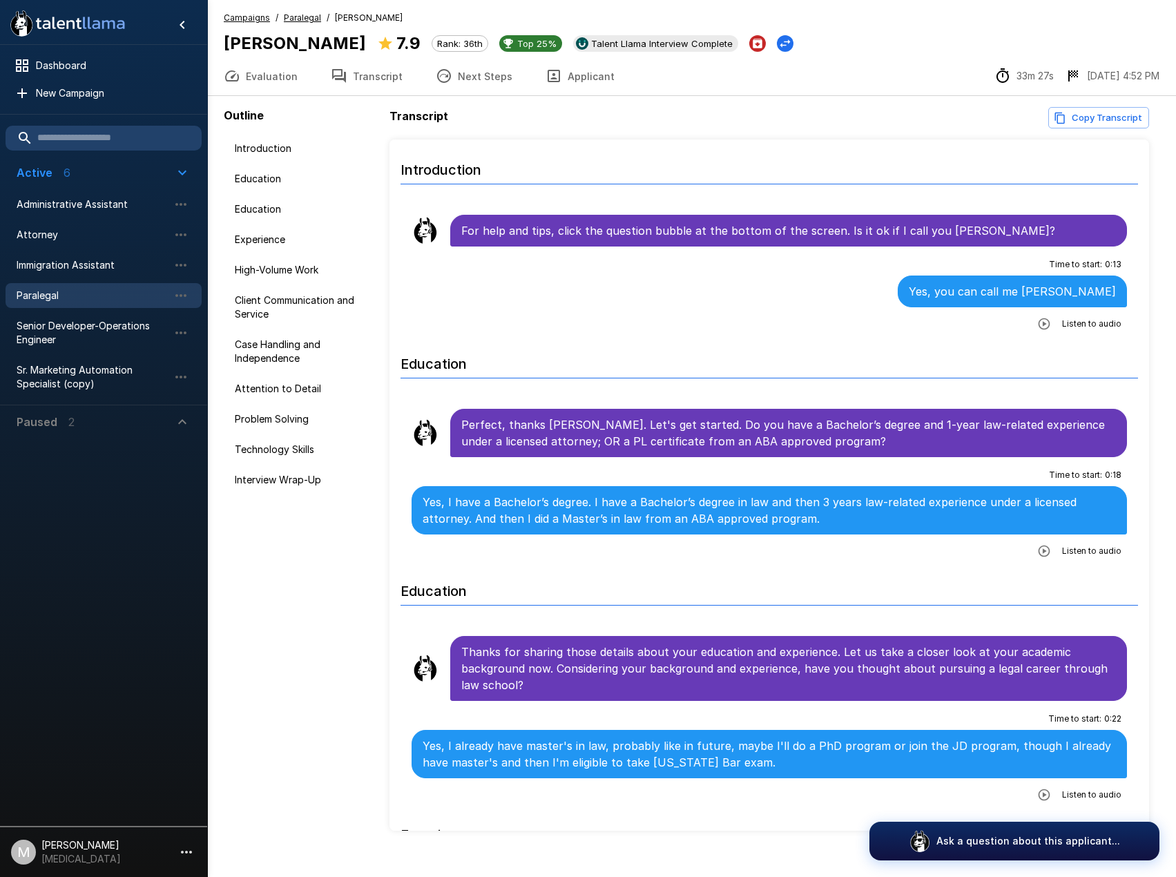
click at [378, 46] on icon at bounding box center [385, 43] width 14 height 13
click at [105, 297] on span "Paralegal" at bounding box center [93, 296] width 152 height 14
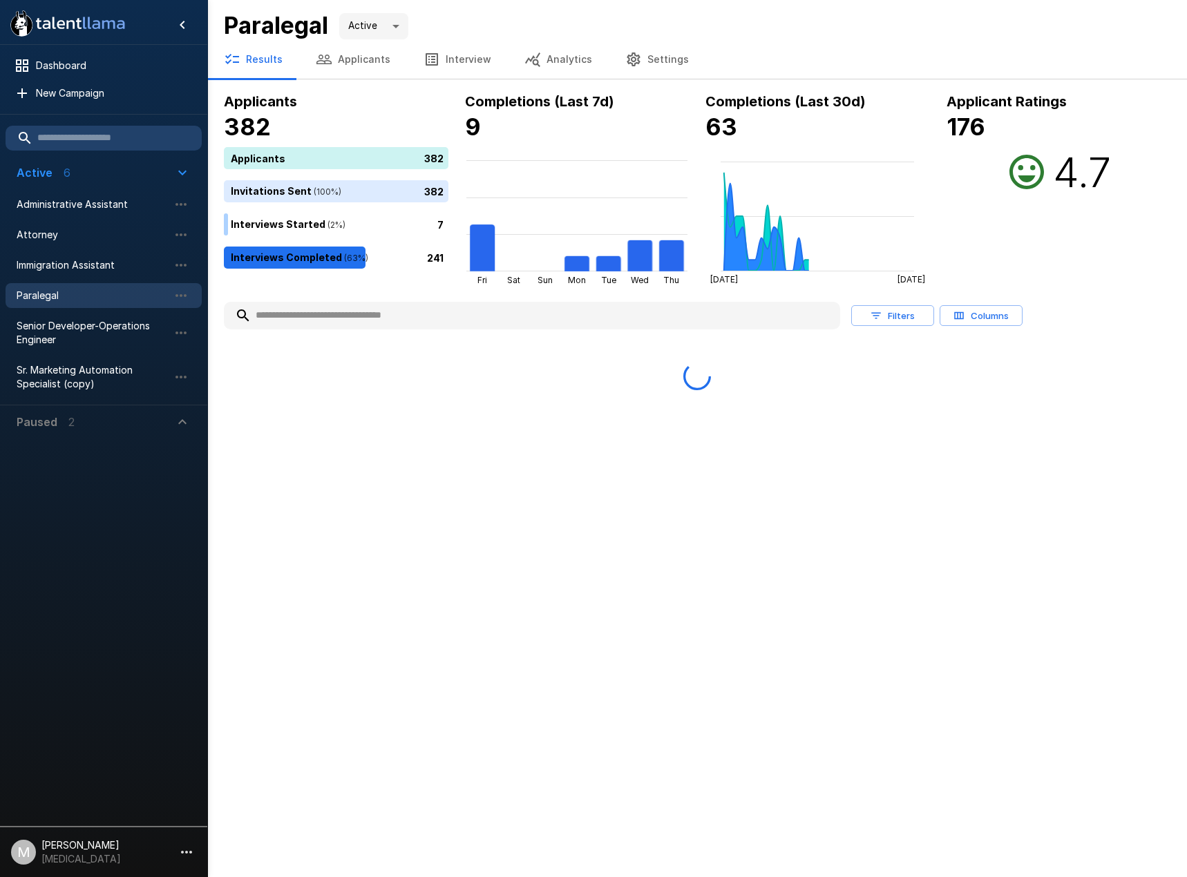
click at [353, 309] on input "text" at bounding box center [532, 315] width 616 height 25
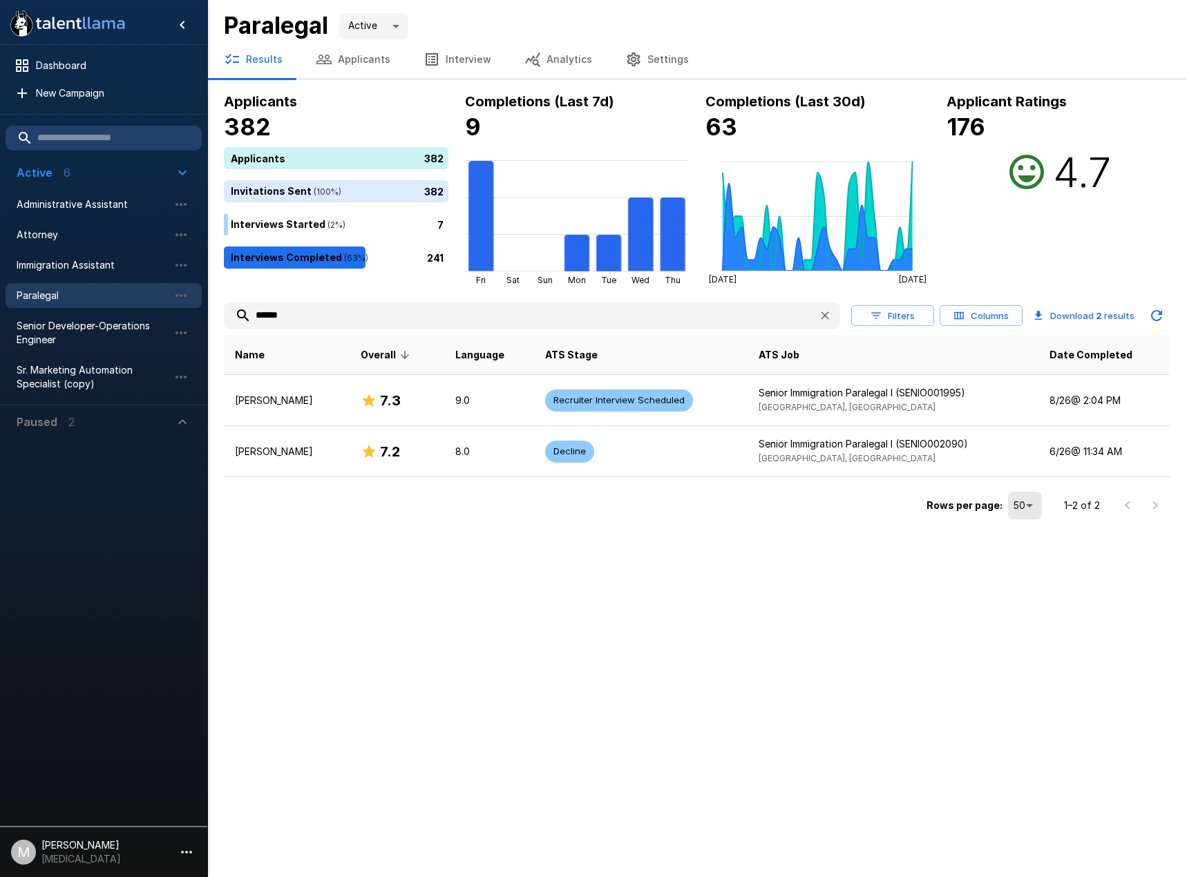
type input "******"
click at [347, 56] on button "Applicants" at bounding box center [353, 59] width 108 height 39
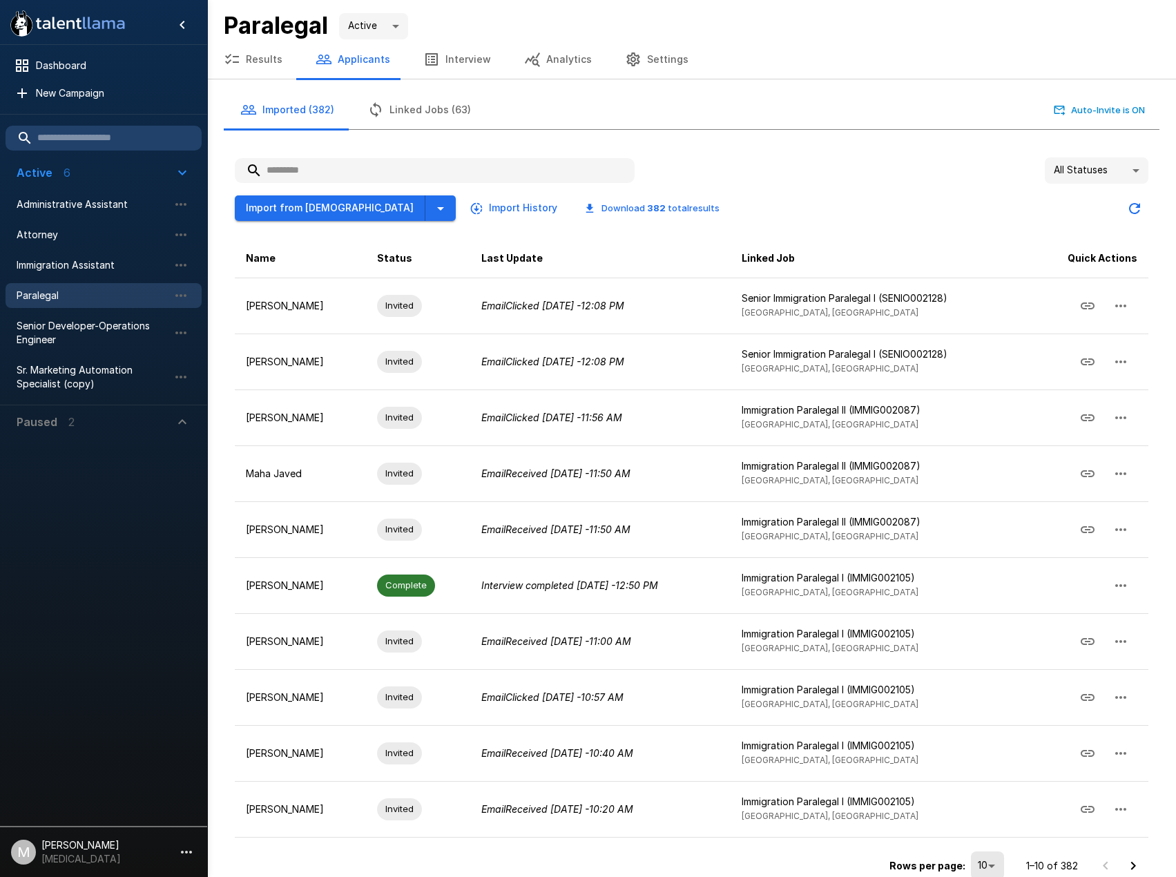
click at [353, 161] on input "text" at bounding box center [435, 170] width 400 height 25
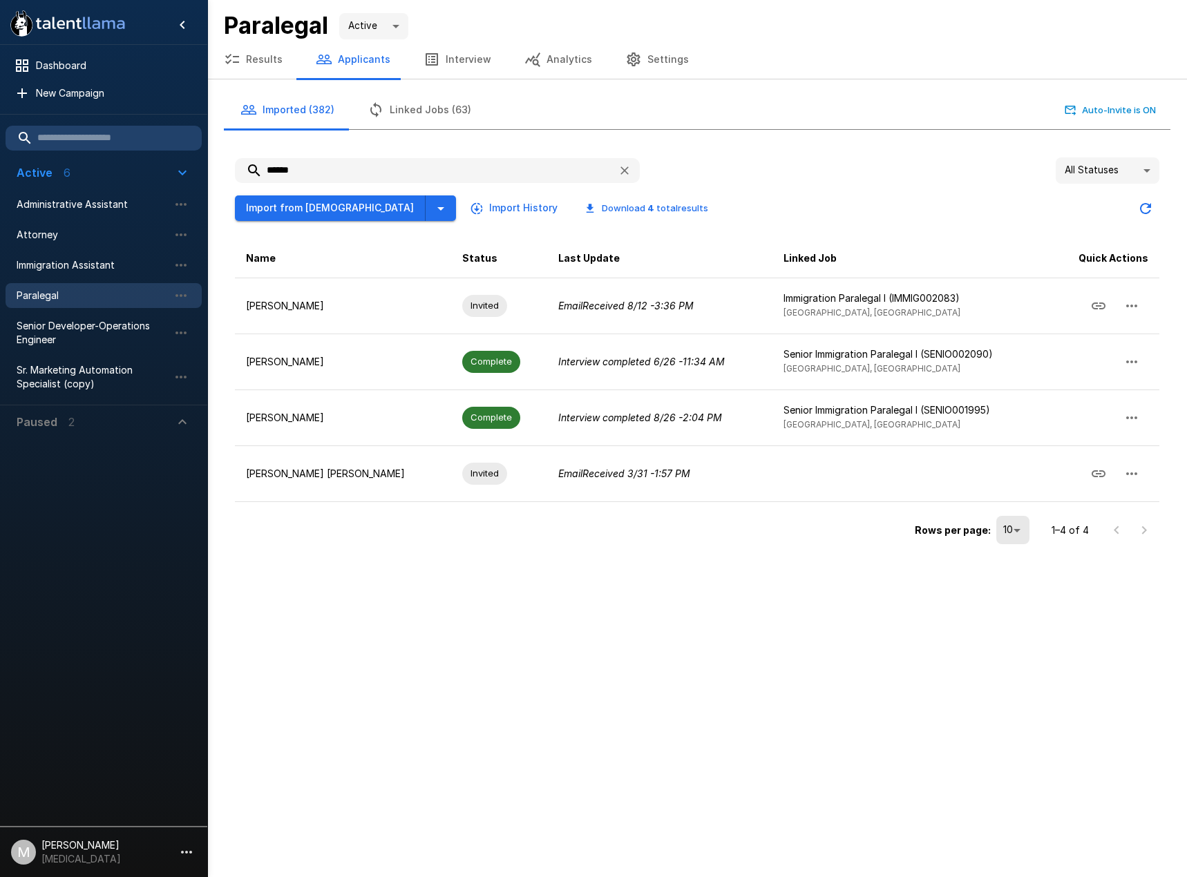
type input "******"
click at [432, 209] on icon "button" at bounding box center [440, 208] width 17 height 17
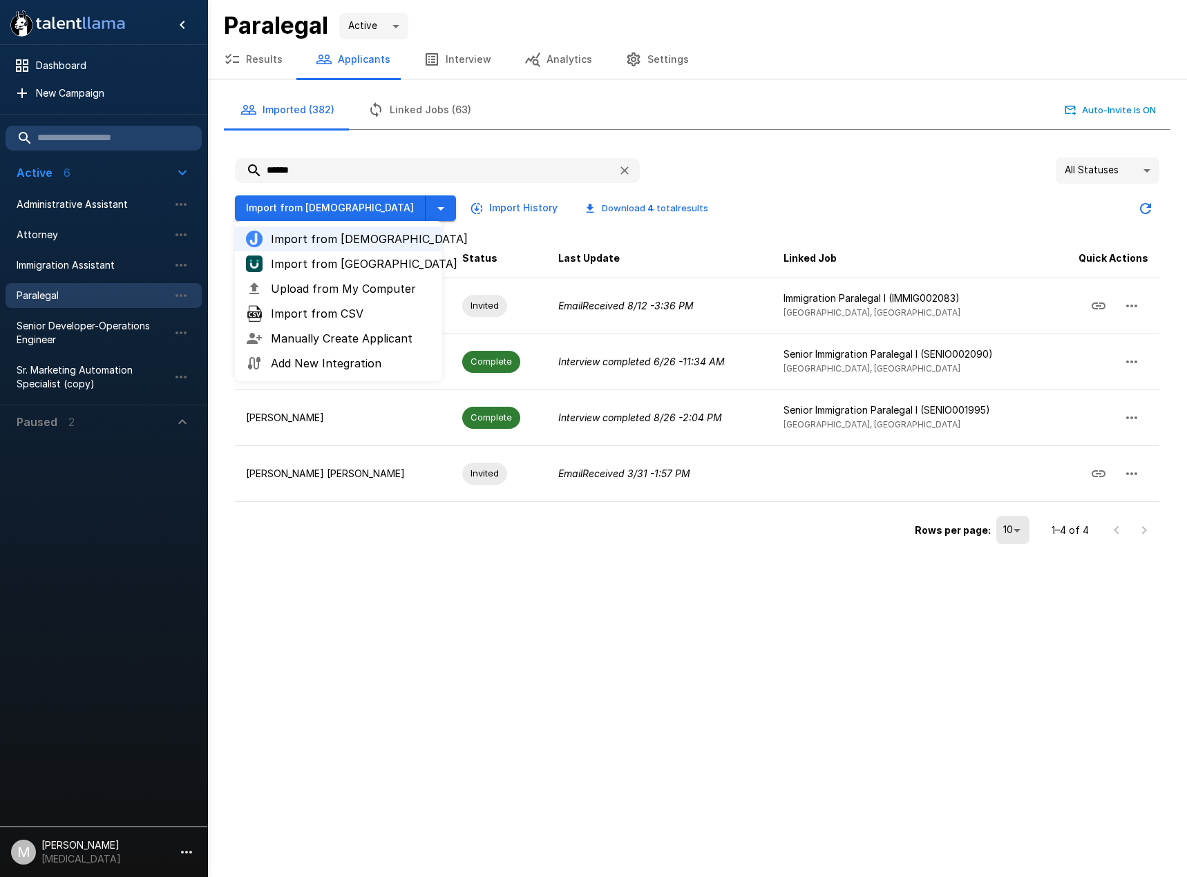
click at [319, 289] on span "Upload from My Computer" at bounding box center [351, 288] width 160 height 17
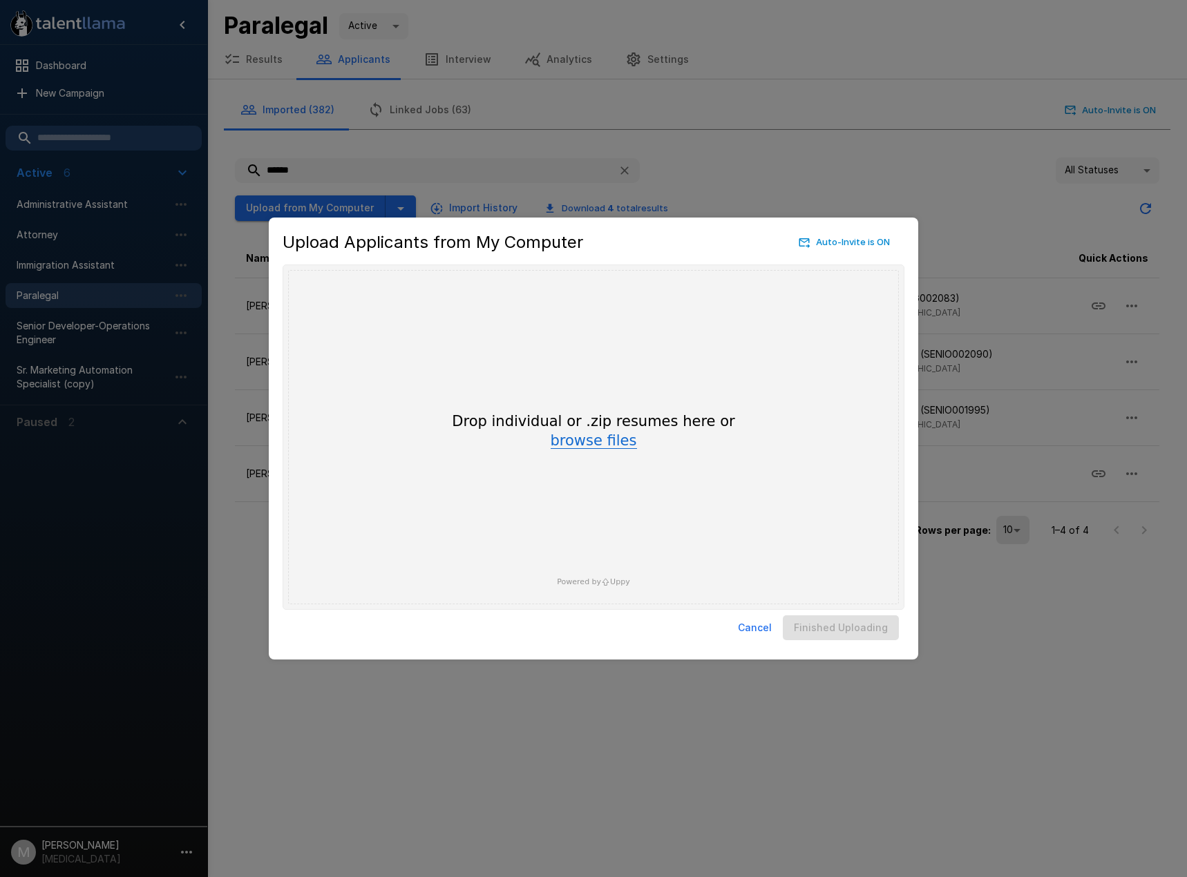
click at [586, 448] on button "browse files" at bounding box center [593, 441] width 86 height 15
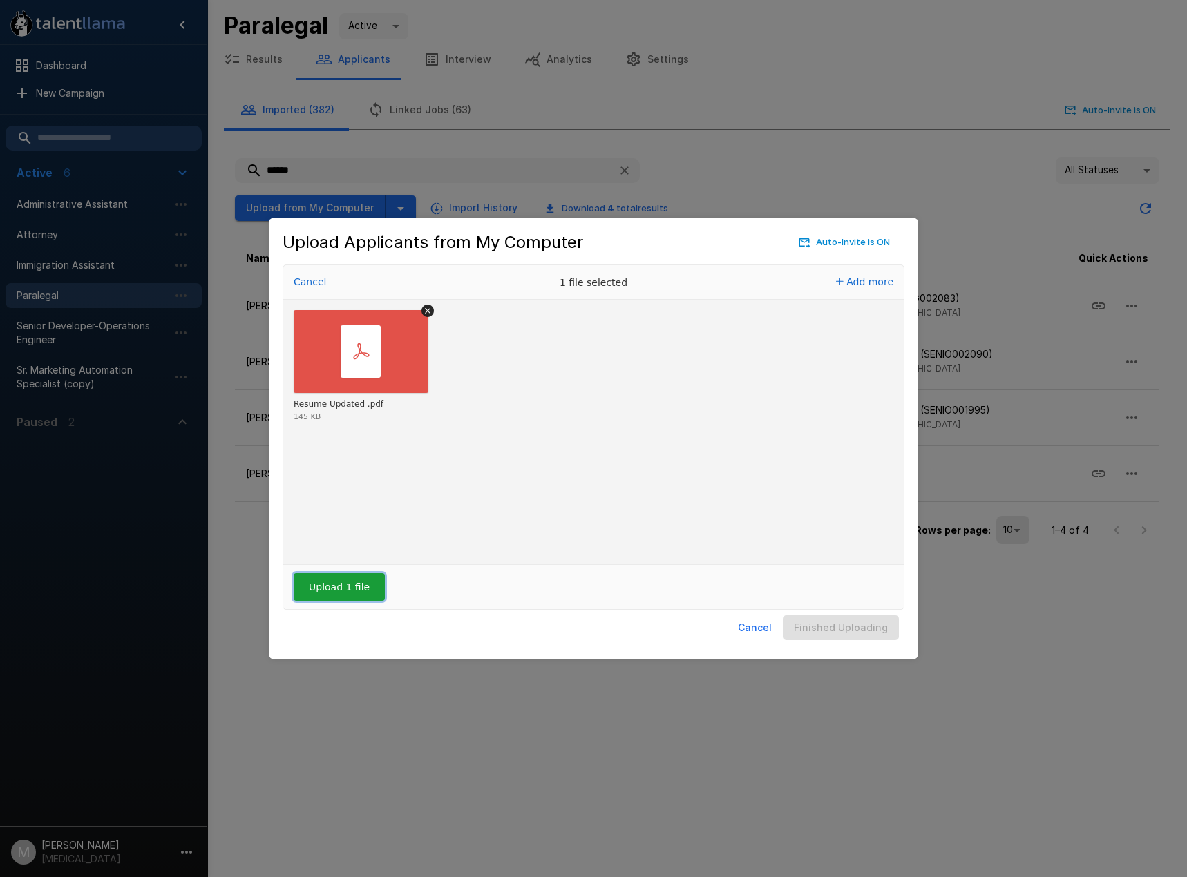
click at [343, 577] on button "Upload 1 file" at bounding box center [339, 587] width 91 height 28
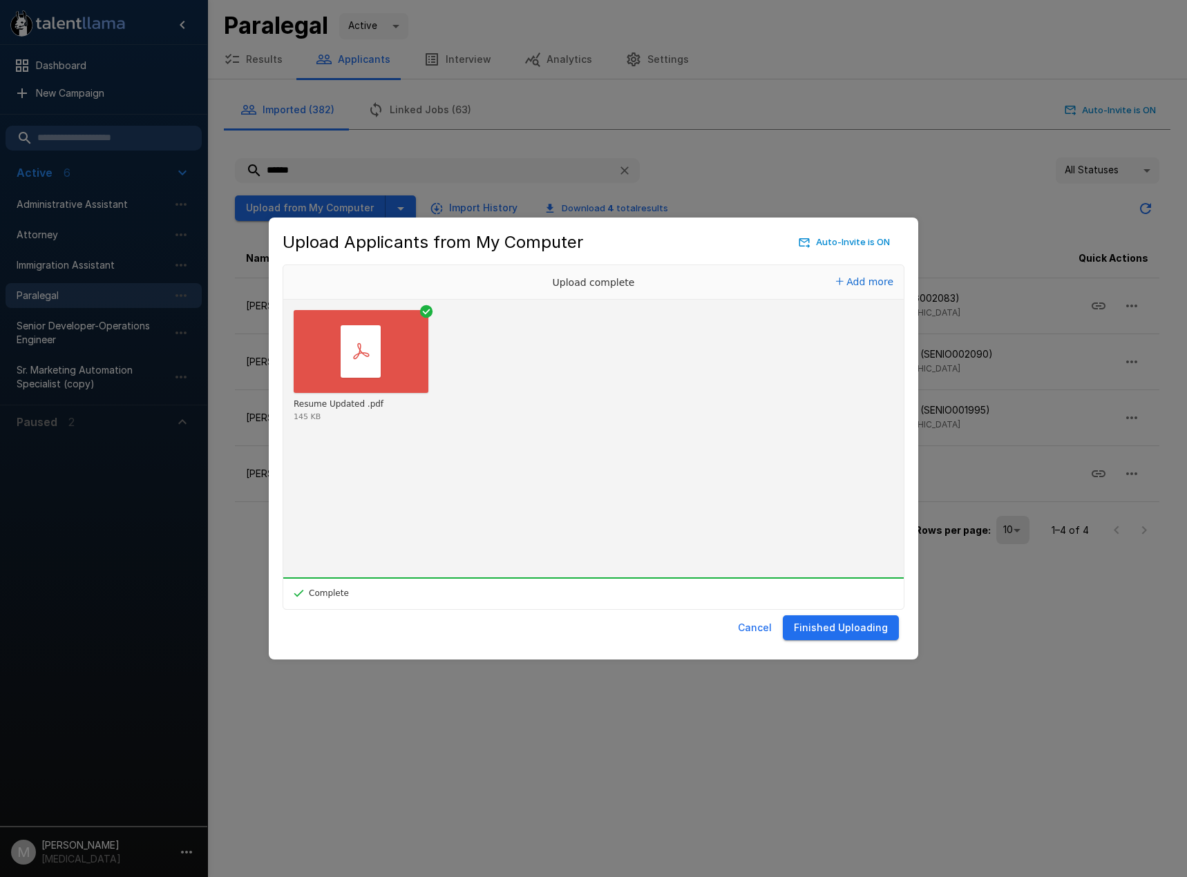
click at [861, 631] on button "Finished Uploading" at bounding box center [841, 628] width 116 height 26
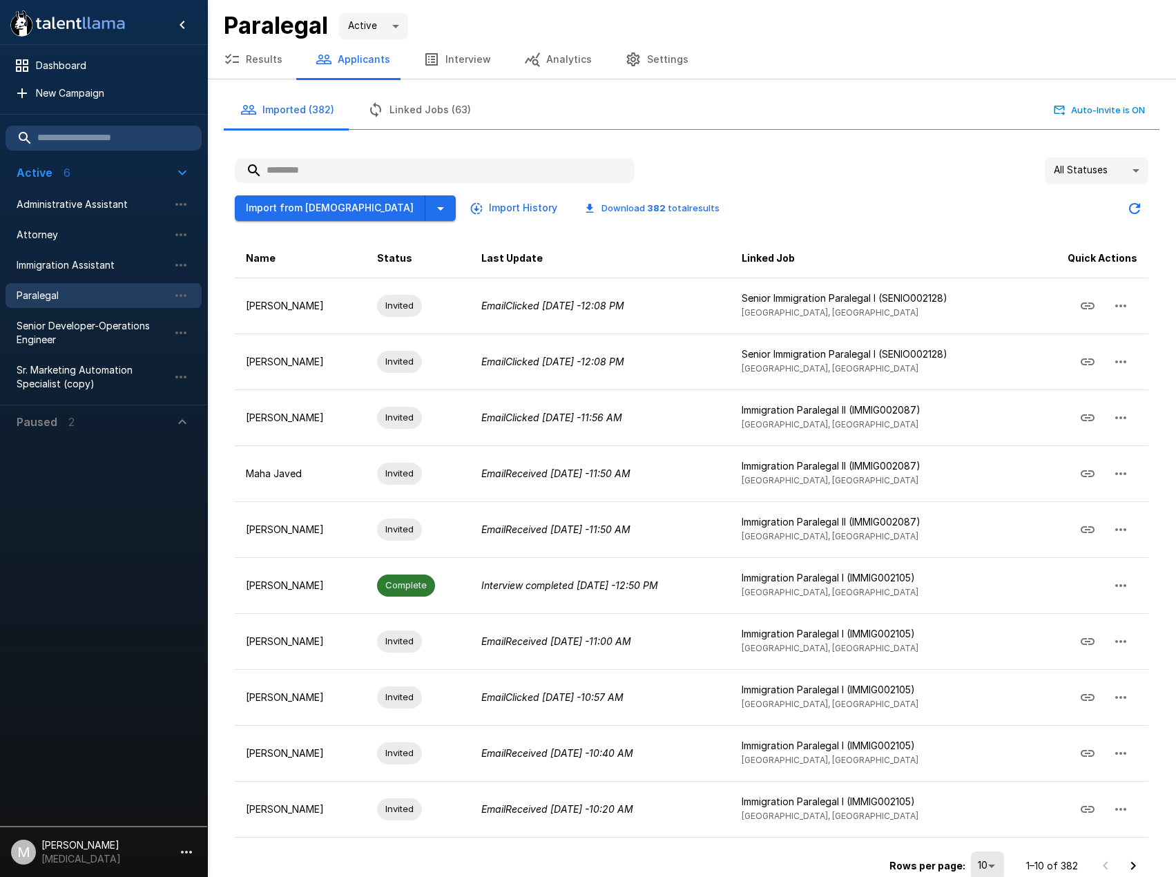
click at [411, 175] on input "text" at bounding box center [435, 170] width 400 height 25
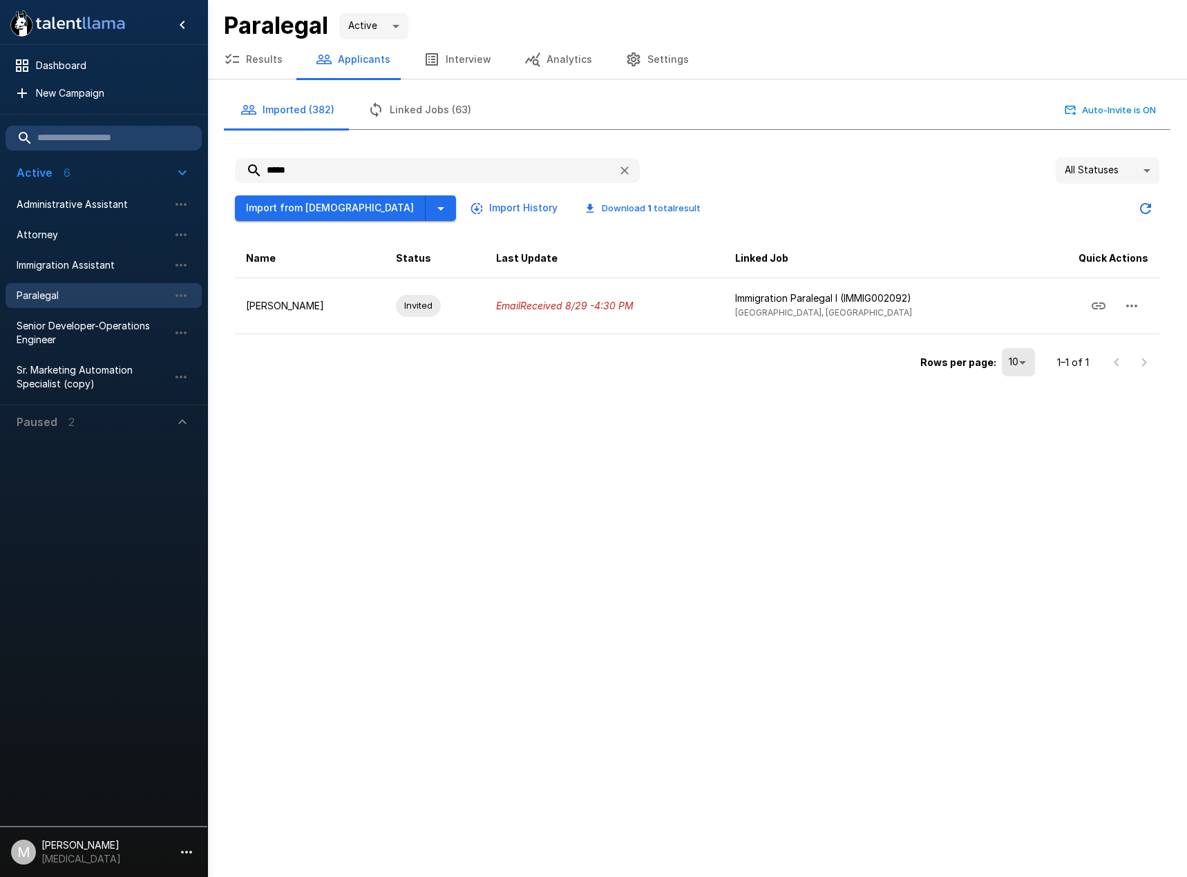
click at [402, 182] on input "*****" at bounding box center [421, 170] width 372 height 25
drag, startPoint x: 399, startPoint y: 178, endPoint x: -58, endPoint y: 136, distance: 459.2
click at [0, 136] on html ".st0{fill:#FFFFFF;} .st1{fill:#76a4ed;} Dashboard New Campaign Active 6 Adminis…" at bounding box center [593, 438] width 1187 height 877
click at [365, 171] on input "****" at bounding box center [421, 170] width 372 height 25
drag, startPoint x: 365, startPoint y: 171, endPoint x: -1, endPoint y: 169, distance: 365.4
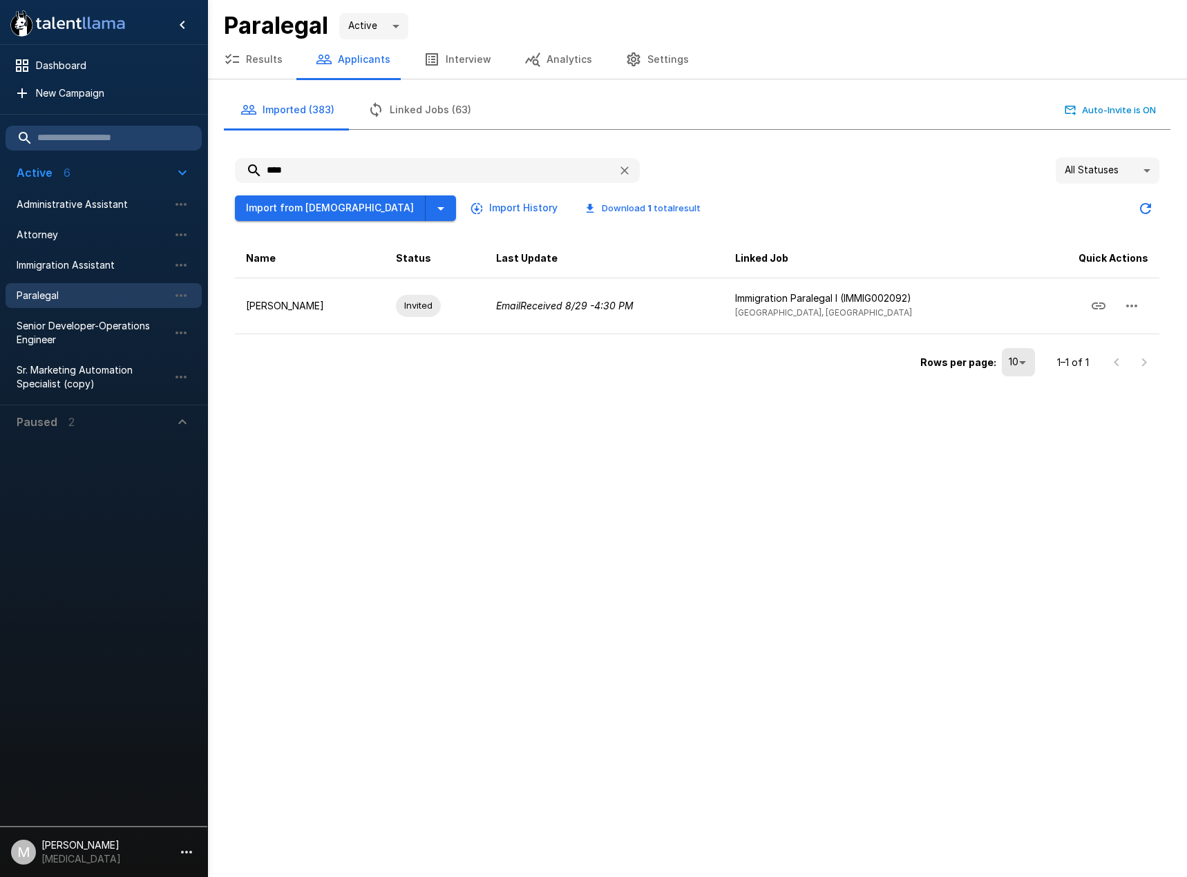
click at [0, 169] on html ".st0{fill:#FFFFFF;} .st1{fill:#76a4ed;} Dashboard New Campaign Active 6 Adminis…" at bounding box center [593, 438] width 1187 height 877
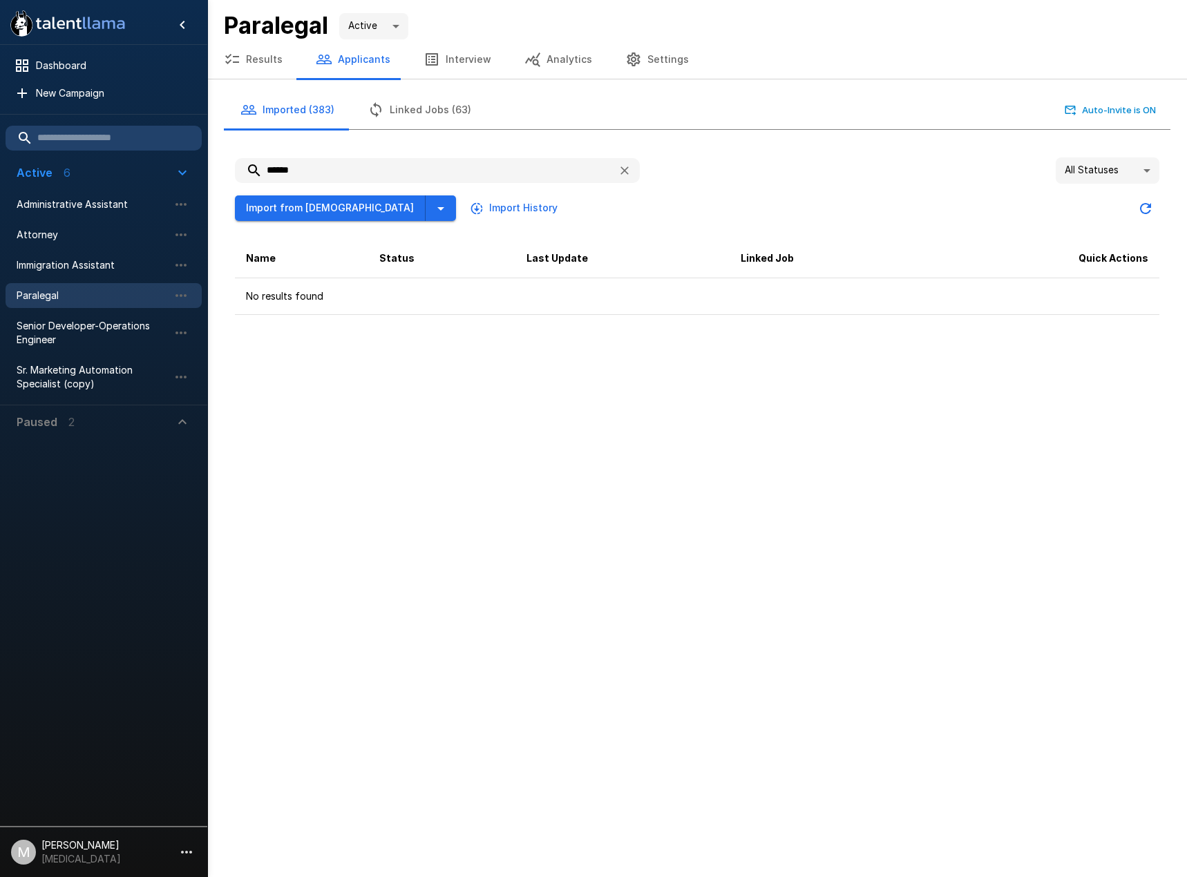
type input "******"
click at [238, 54] on icon "button" at bounding box center [232, 59] width 17 height 17
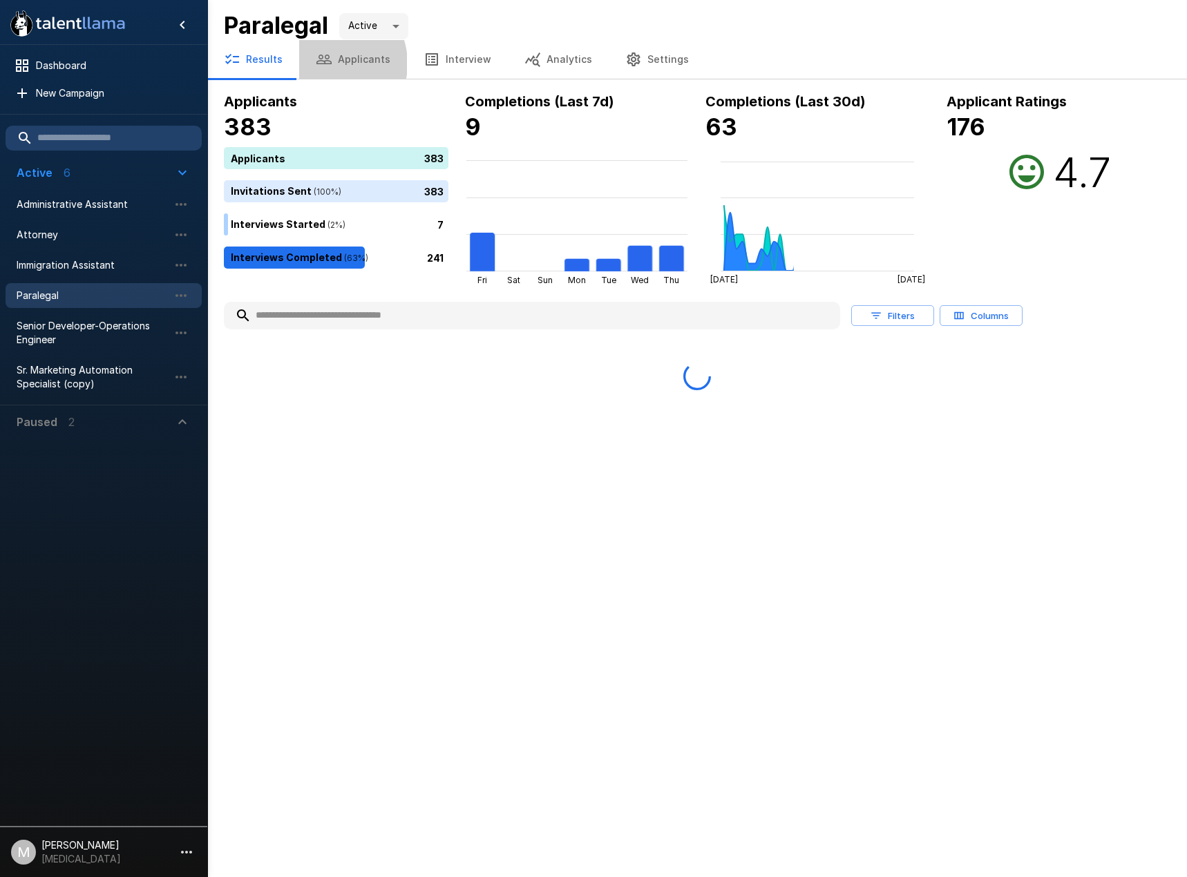
click at [323, 64] on icon "button" at bounding box center [323, 60] width 15 height 10
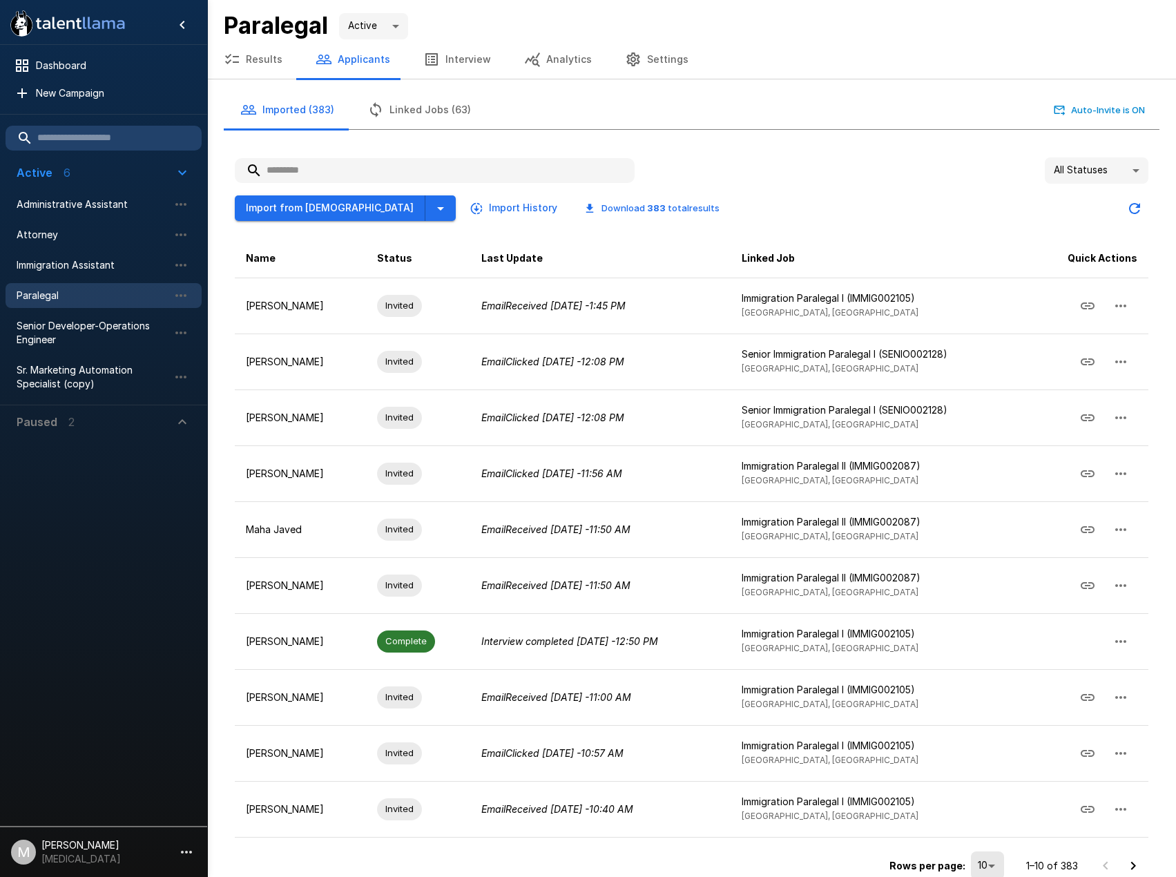
click at [369, 164] on input "text" at bounding box center [435, 170] width 400 height 25
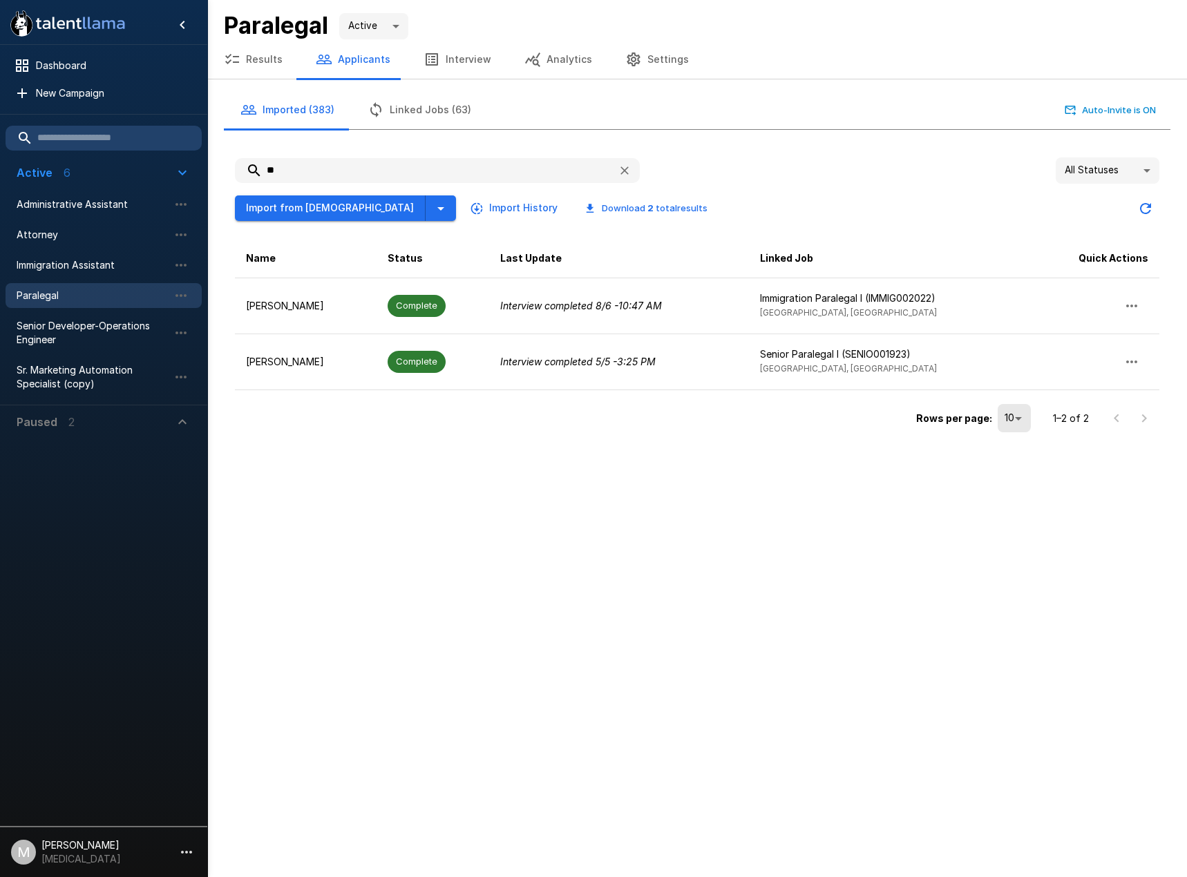
type input "*"
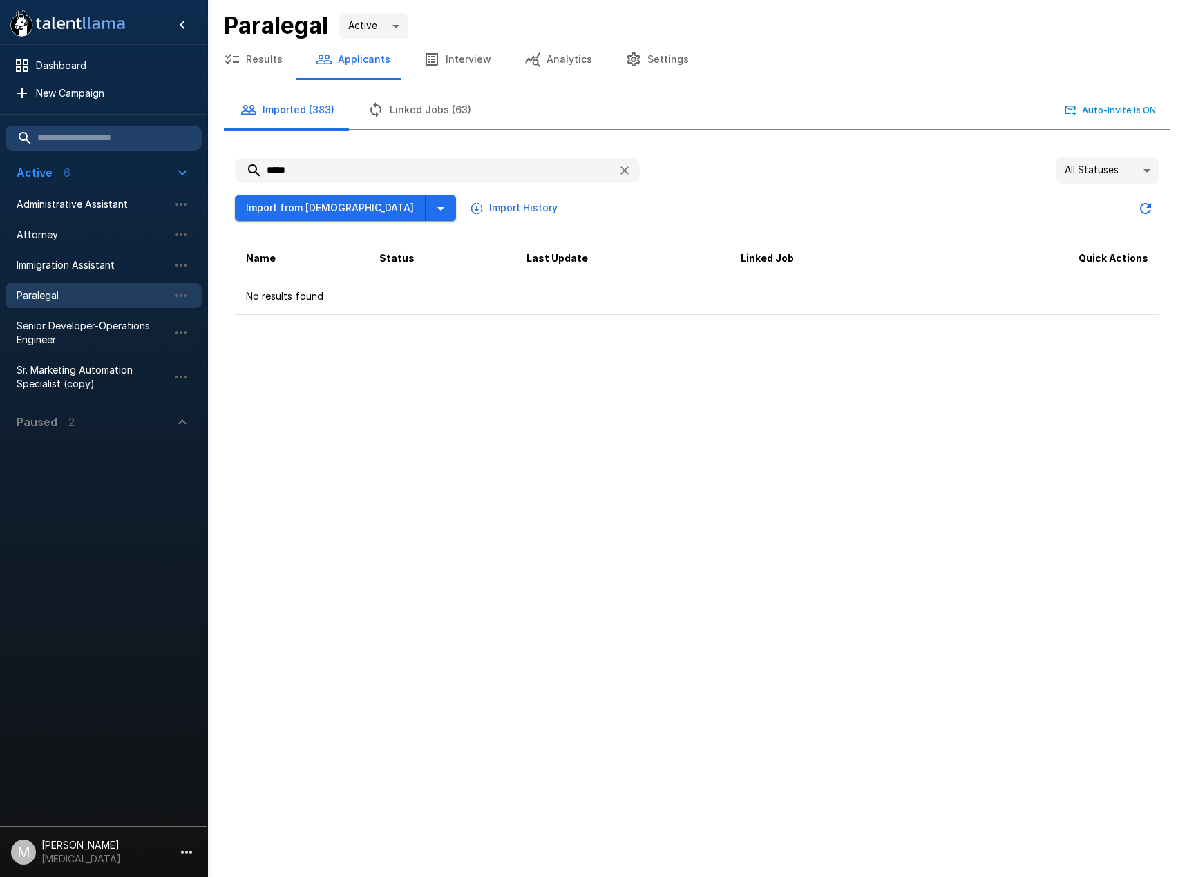
type input "*****"
